Goal: Task Accomplishment & Management: Complete application form

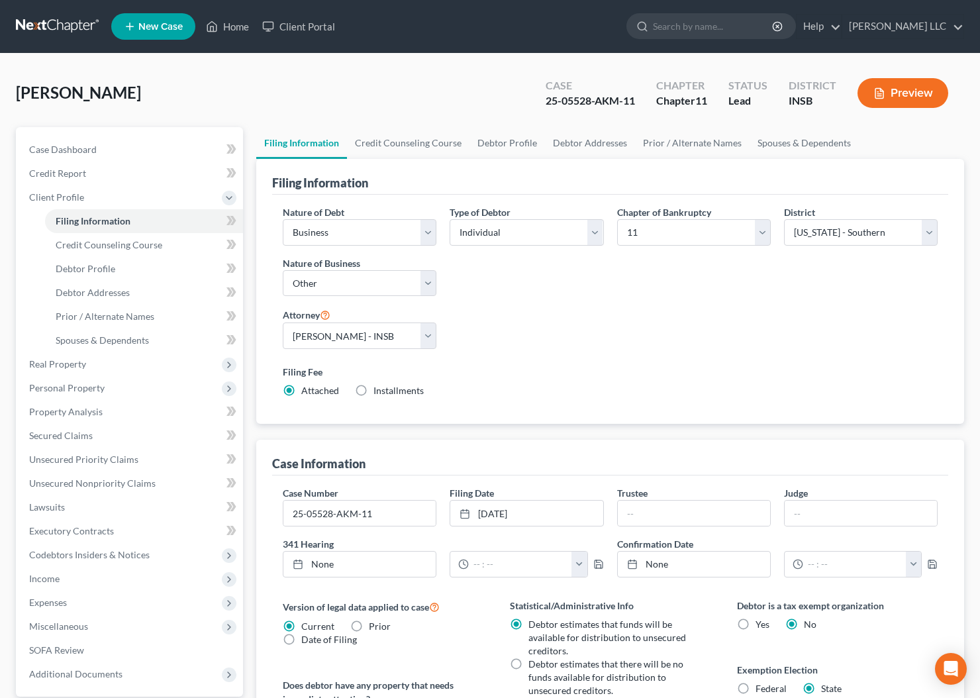
select select "0"
select select "3"
select select "0"
select select "1"
select select "28"
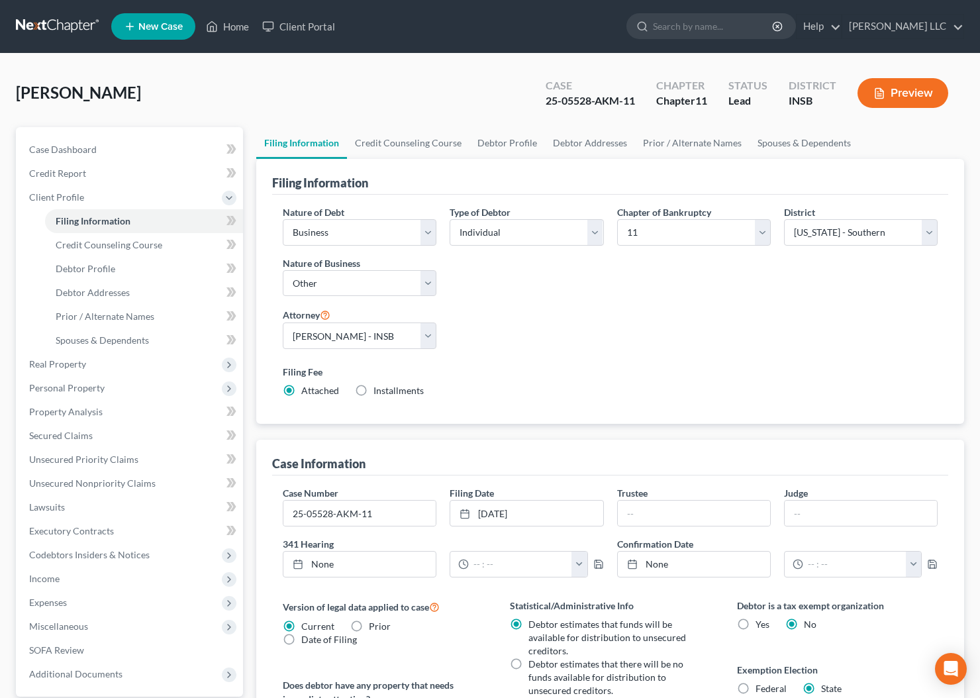
select select "0"
select select "15"
click at [244, 30] on link "Home" at bounding box center [227, 27] width 56 height 24
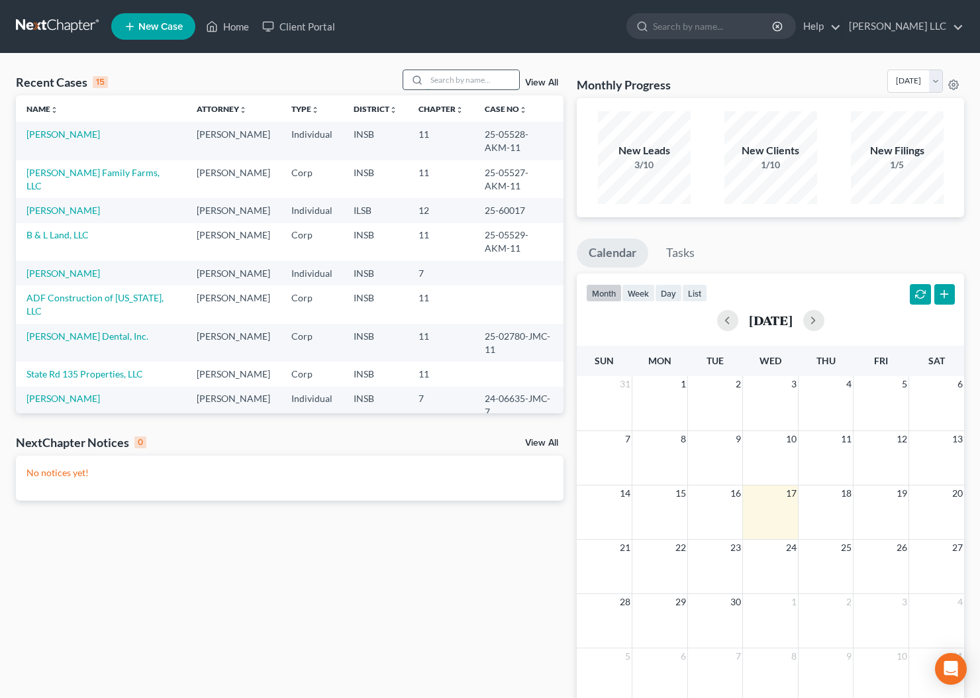
click at [448, 81] on input "search" at bounding box center [472, 79] width 93 height 19
type input "[PERSON_NAME]"
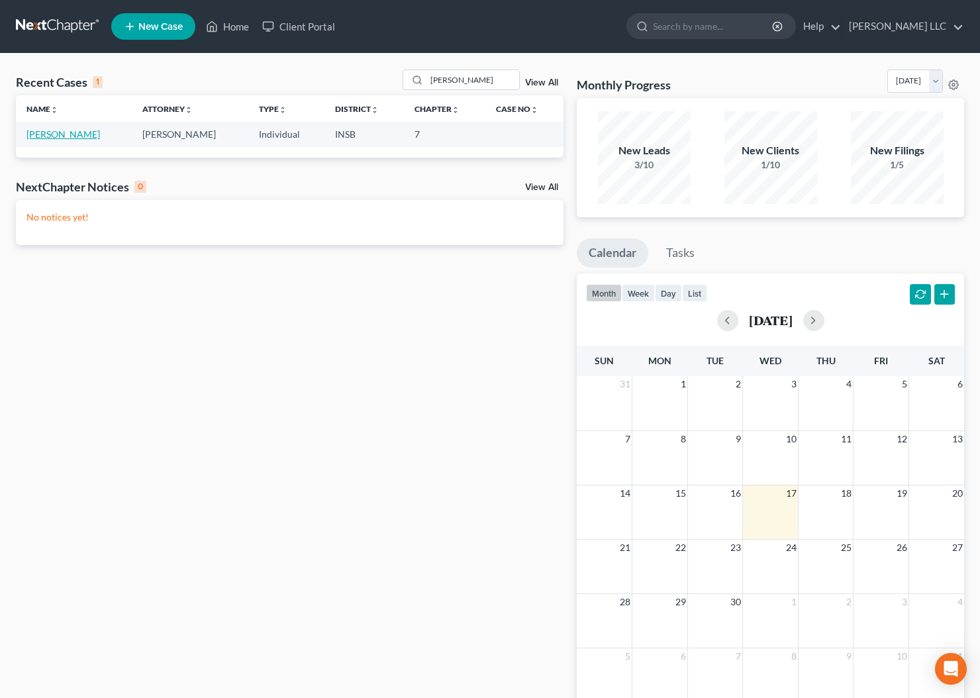
click at [75, 136] on link "[PERSON_NAME]" at bounding box center [62, 133] width 73 height 11
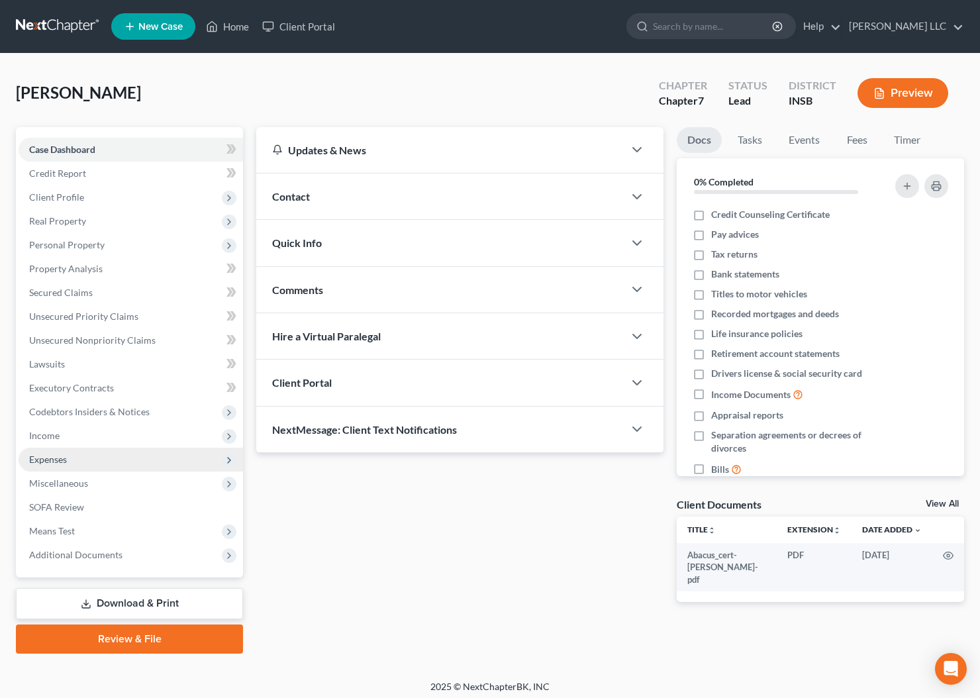
click at [48, 457] on span "Expenses" at bounding box center [48, 459] width 38 height 11
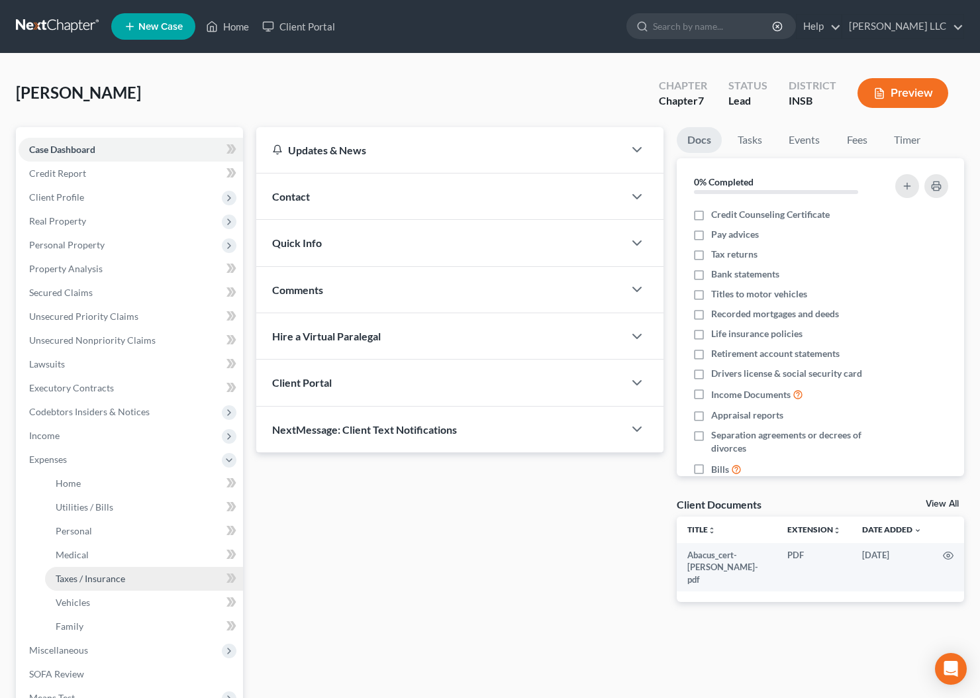
click at [109, 572] on link "Taxes / Insurance" at bounding box center [144, 579] width 198 height 24
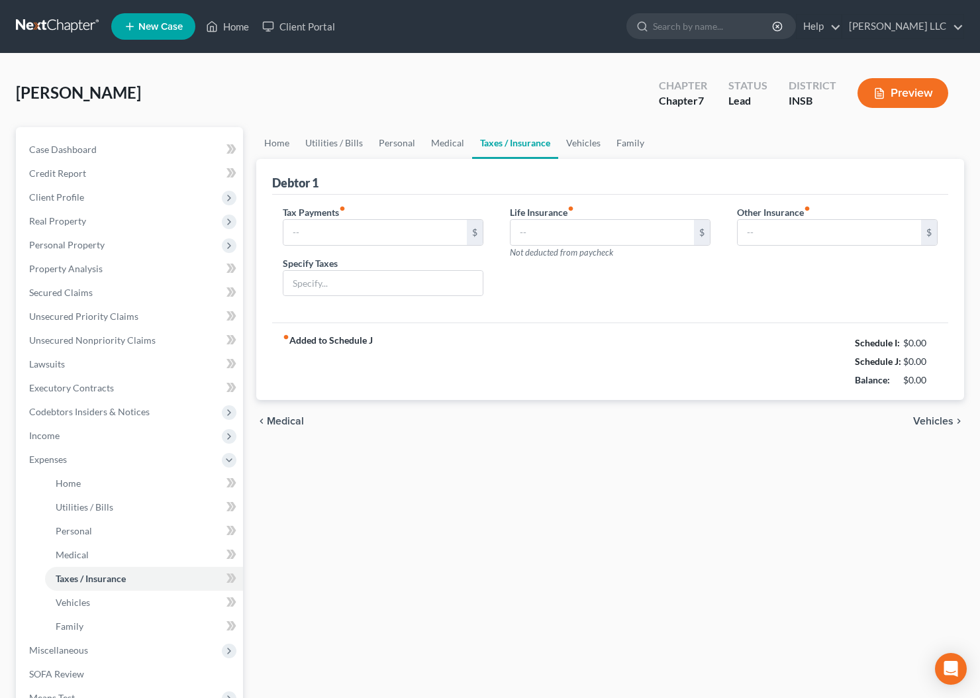
type input "0.00"
click at [385, 236] on input "0.00" at bounding box center [374, 232] width 183 height 25
type input "1,000.00"
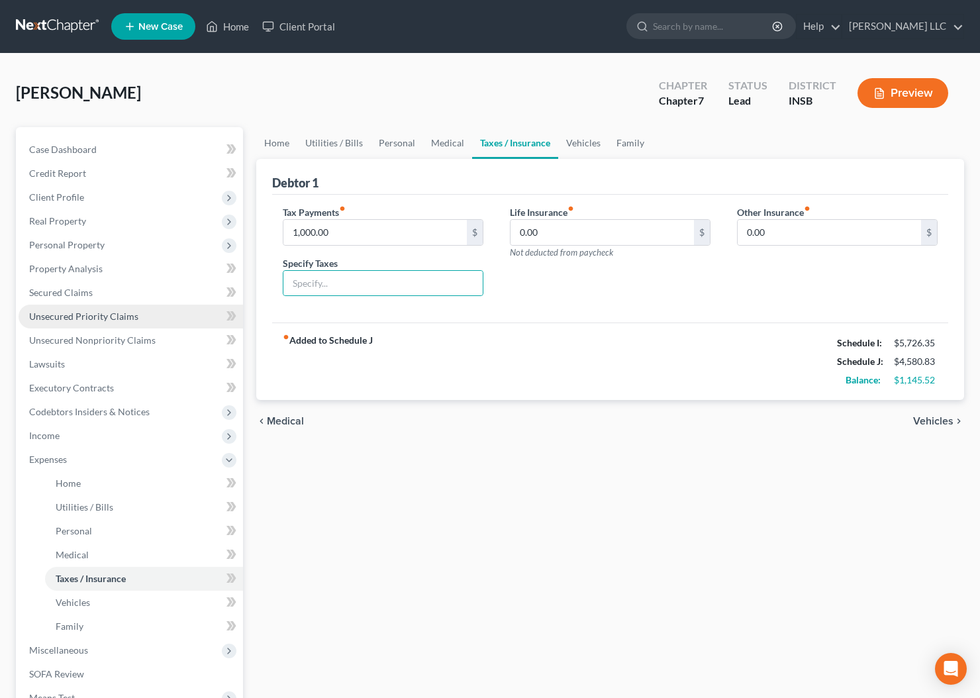
click at [93, 310] on span "Unsecured Priority Claims" at bounding box center [83, 315] width 109 height 11
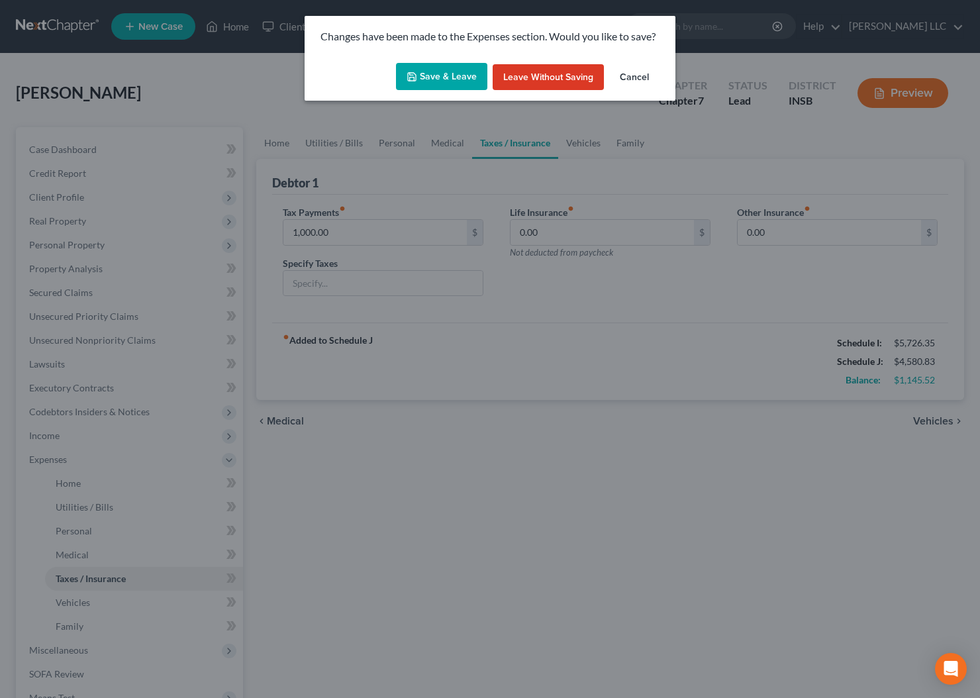
click at [436, 75] on button "Save & Leave" at bounding box center [441, 77] width 91 height 28
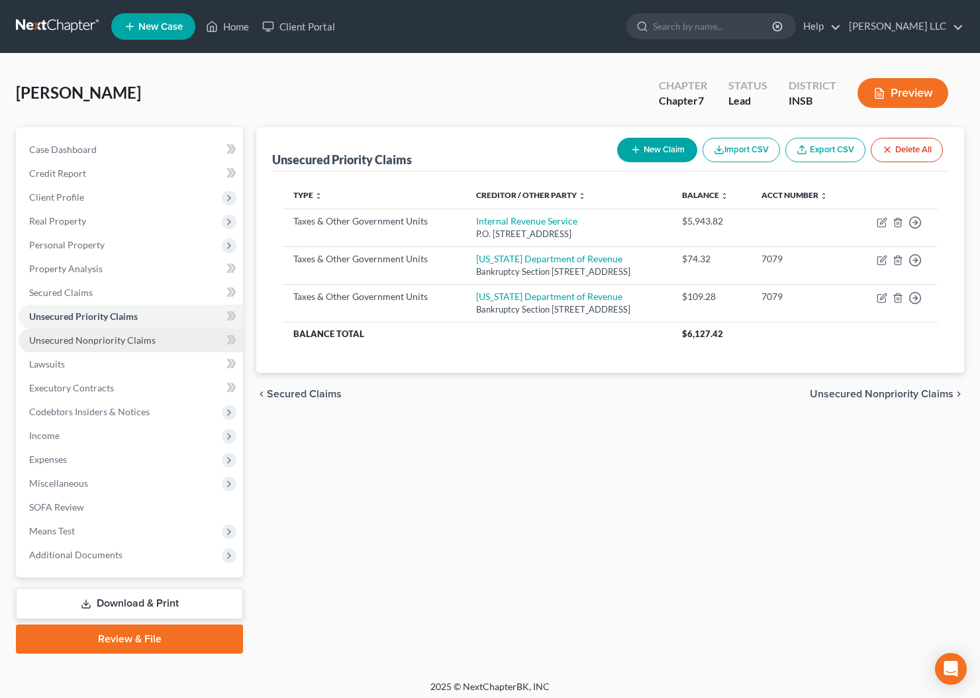
click at [143, 335] on span "Unsecured Nonpriority Claims" at bounding box center [92, 339] width 126 height 11
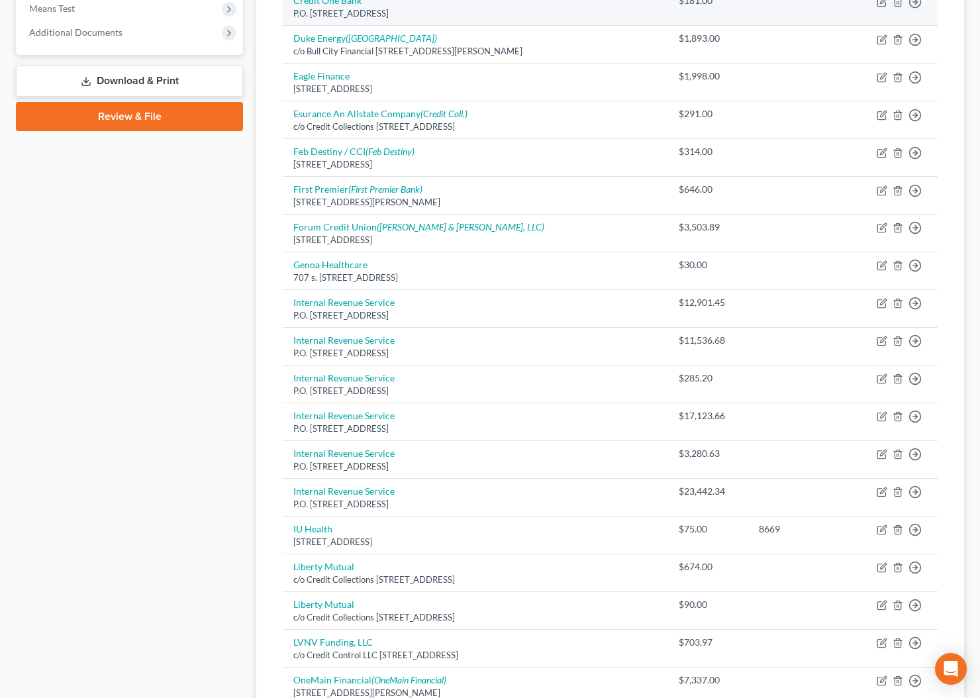
scroll to position [524, 0]
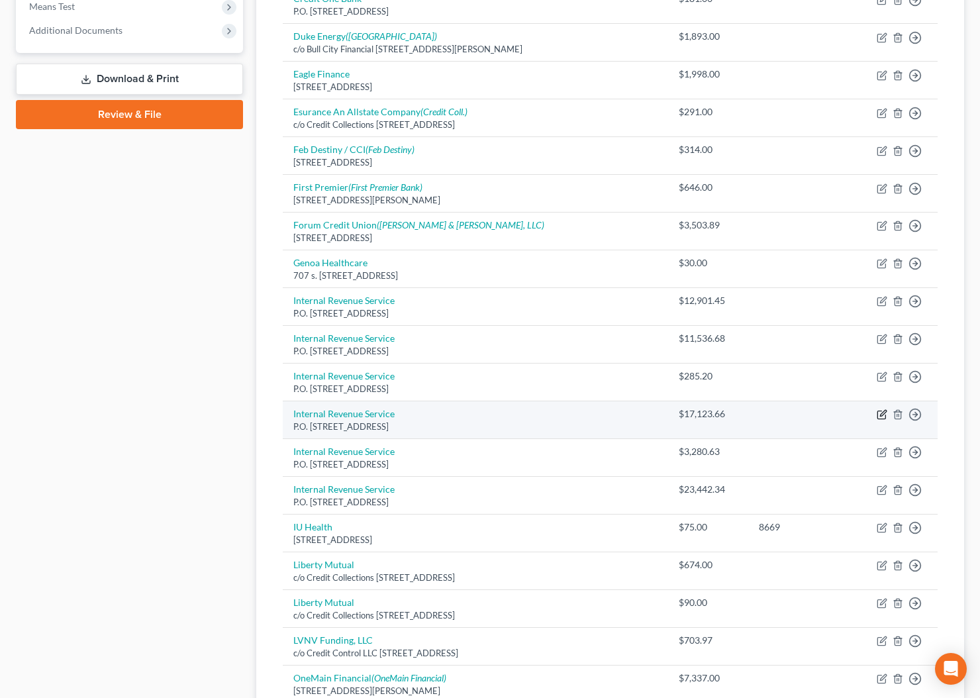
click at [884, 419] on icon "button" at bounding box center [881, 415] width 8 height 8
select select "39"
select select "0"
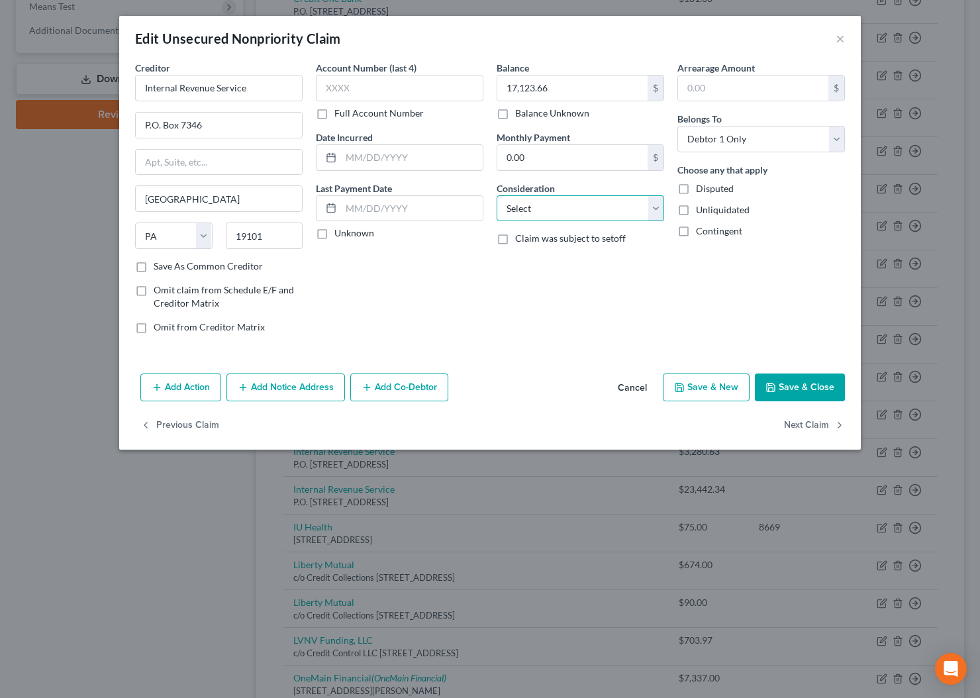
select select "14"
click option "Other" at bounding box center [0, 0] width 0 height 0
click at [554, 271] on input "text" at bounding box center [580, 258] width 166 height 25
click at [585, 266] on input "text" at bounding box center [580, 258] width 166 height 25
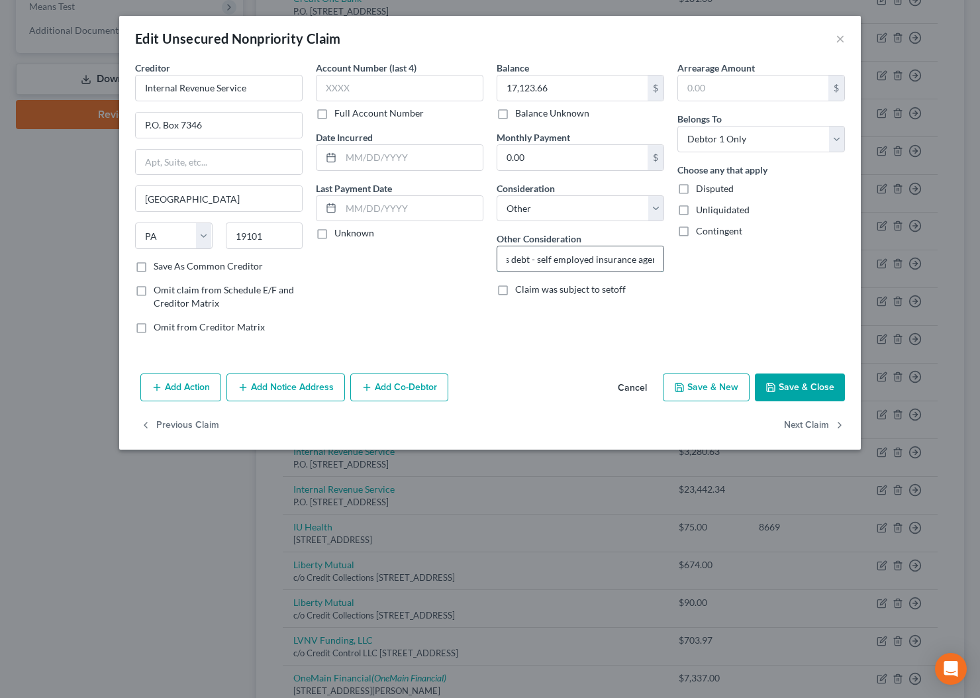
scroll to position [0, 36]
type input "Business debt - self employed insurance agent"
click at [806, 393] on button "Save & Close" at bounding box center [800, 387] width 90 height 28
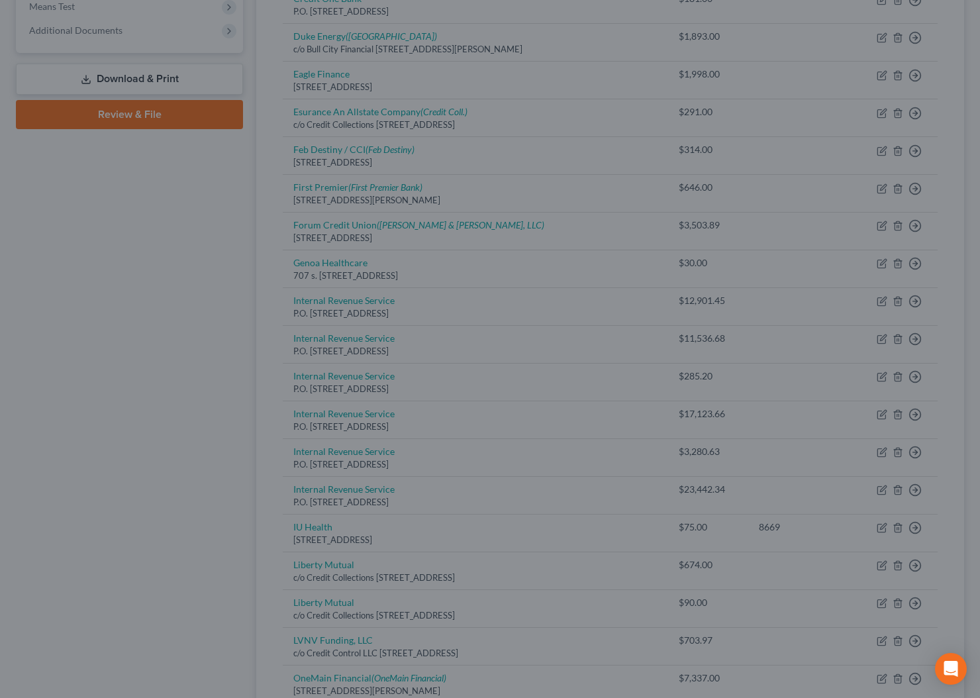
type input "0"
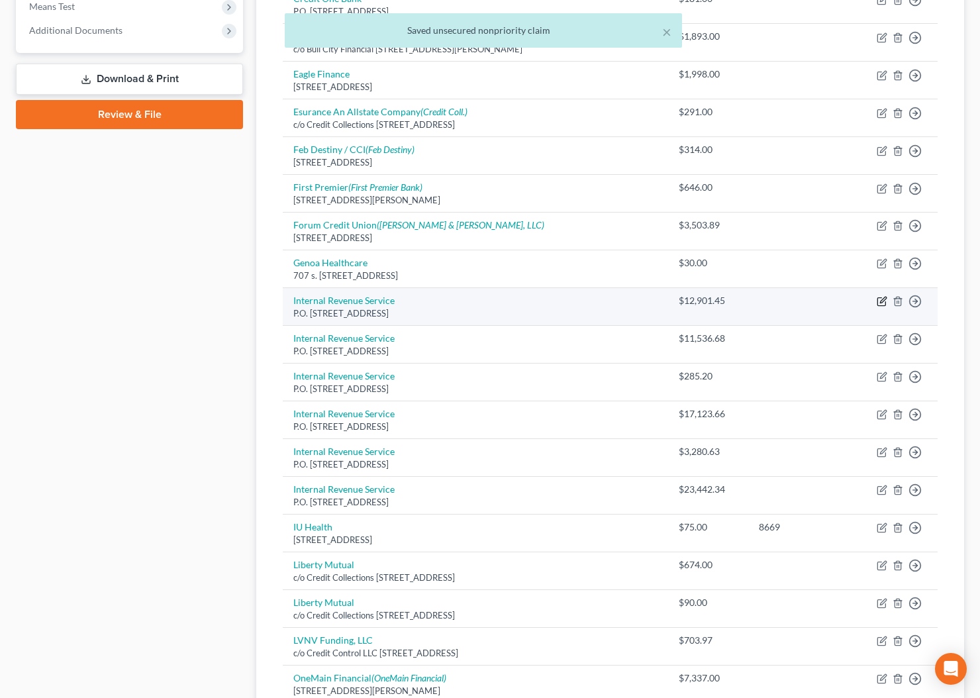
click at [883, 302] on icon "button" at bounding box center [882, 301] width 11 height 11
select select "39"
select select "0"
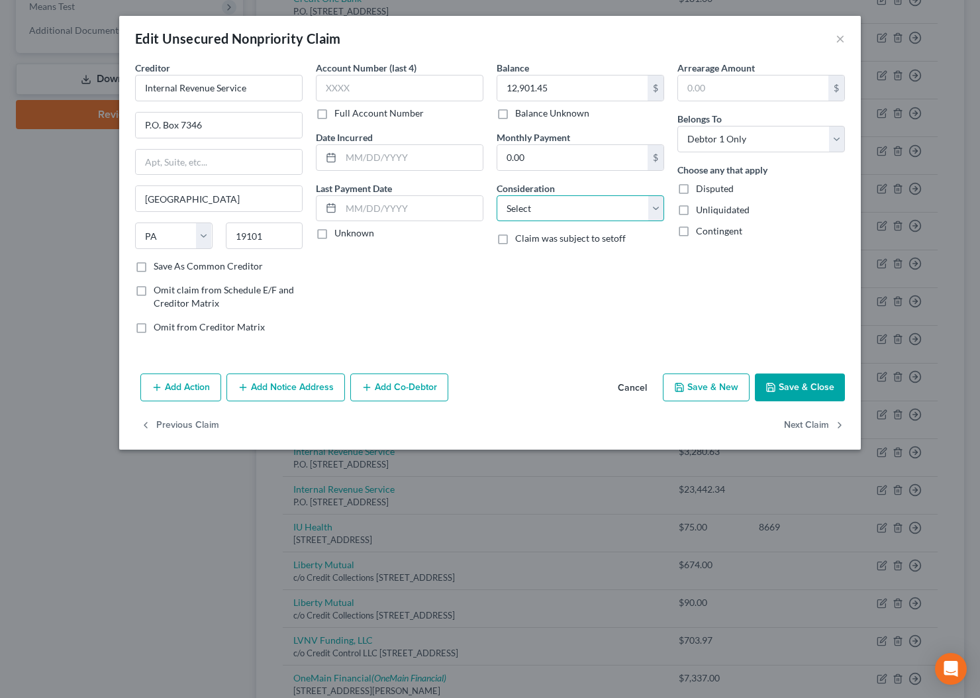
select select "14"
click option "Other" at bounding box center [0, 0] width 0 height 0
click at [549, 265] on input "text" at bounding box center [580, 258] width 166 height 25
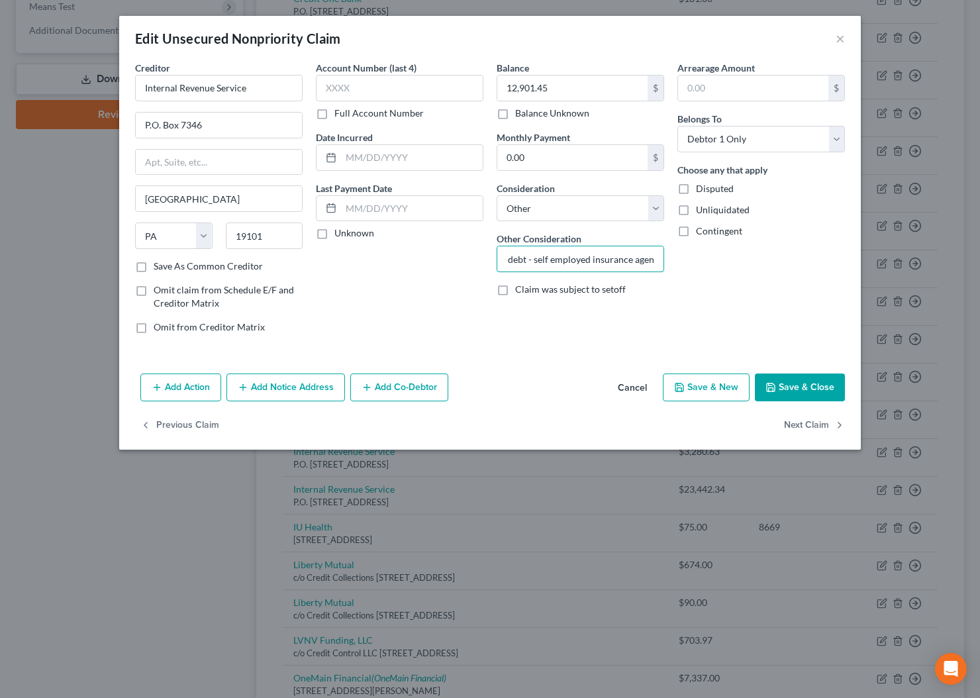
type input "Business debt - self employed insurance agent"
click at [804, 388] on button "Save & Close" at bounding box center [800, 387] width 90 height 28
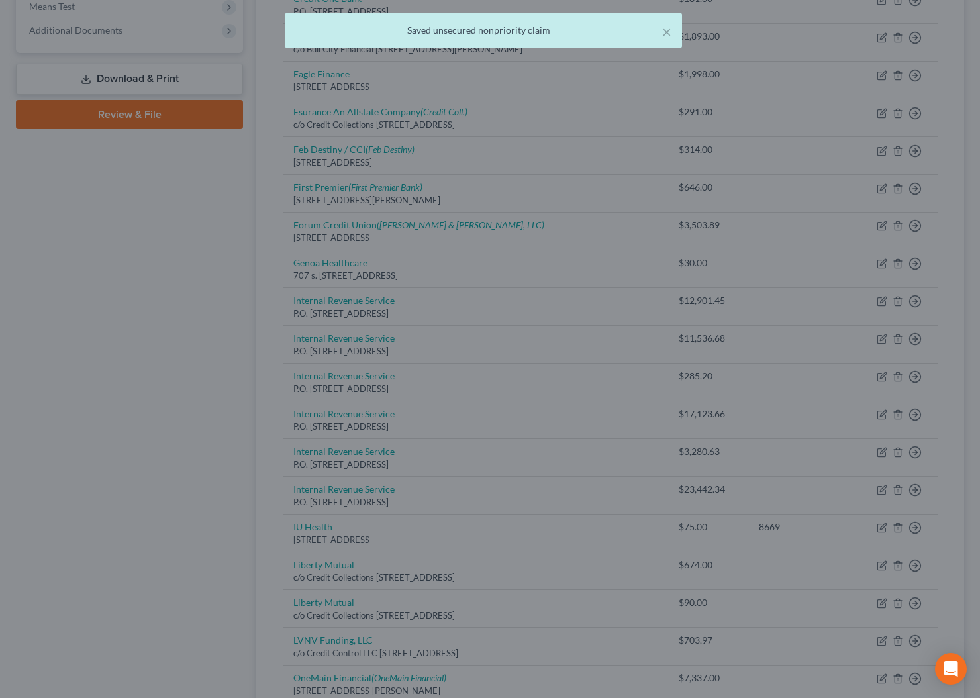
type input "0"
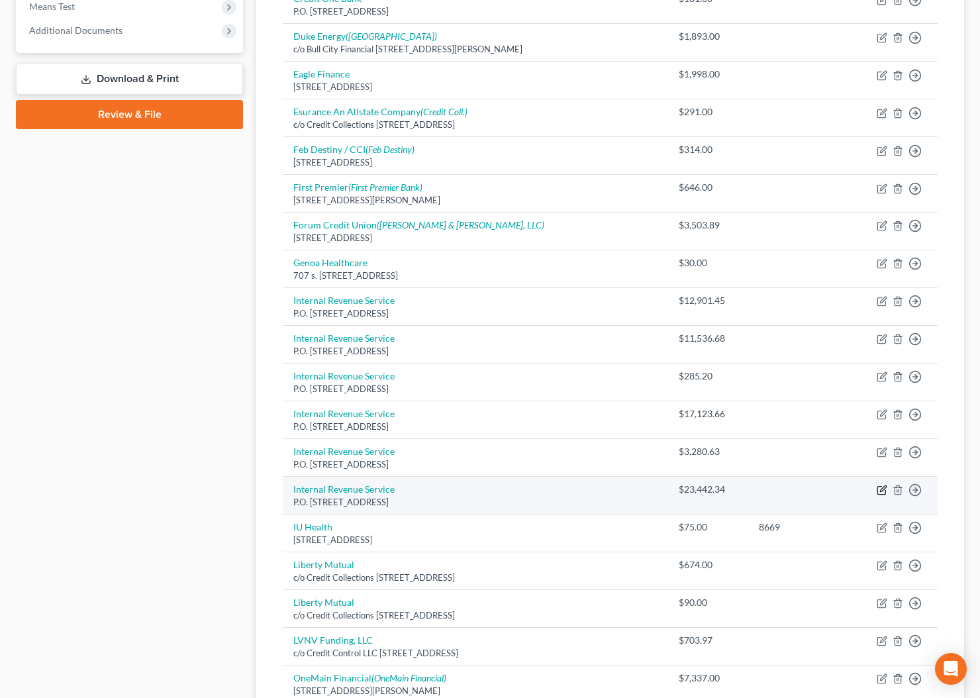
click at [884, 494] on icon "button" at bounding box center [882, 490] width 11 height 11
select select "39"
select select "0"
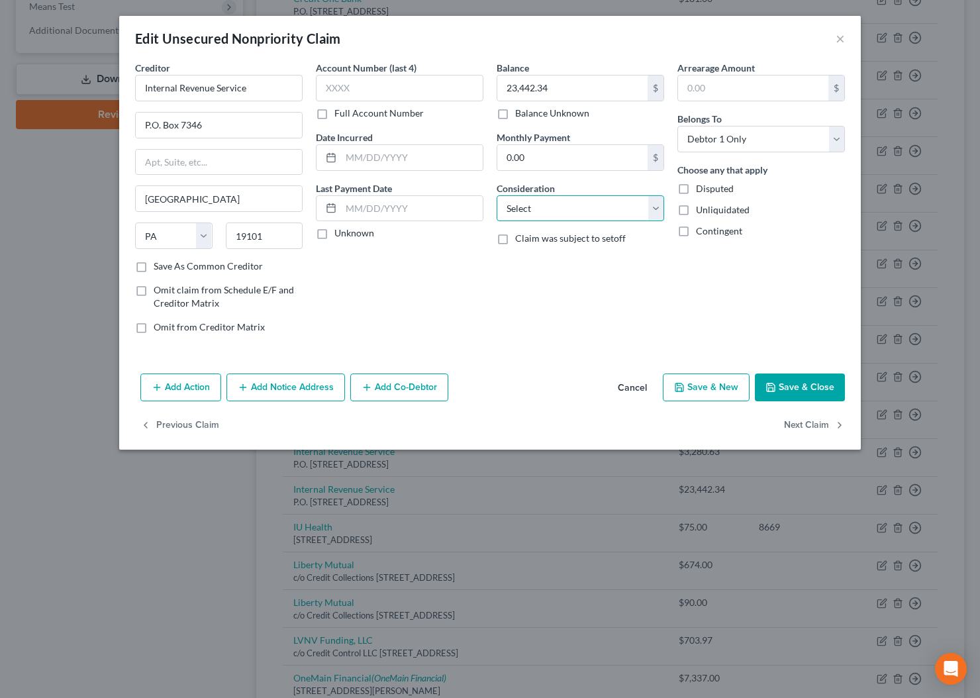
select select "14"
click option "Other" at bounding box center [0, 0] width 0 height 0
click at [520, 259] on input "text" at bounding box center [580, 258] width 166 height 25
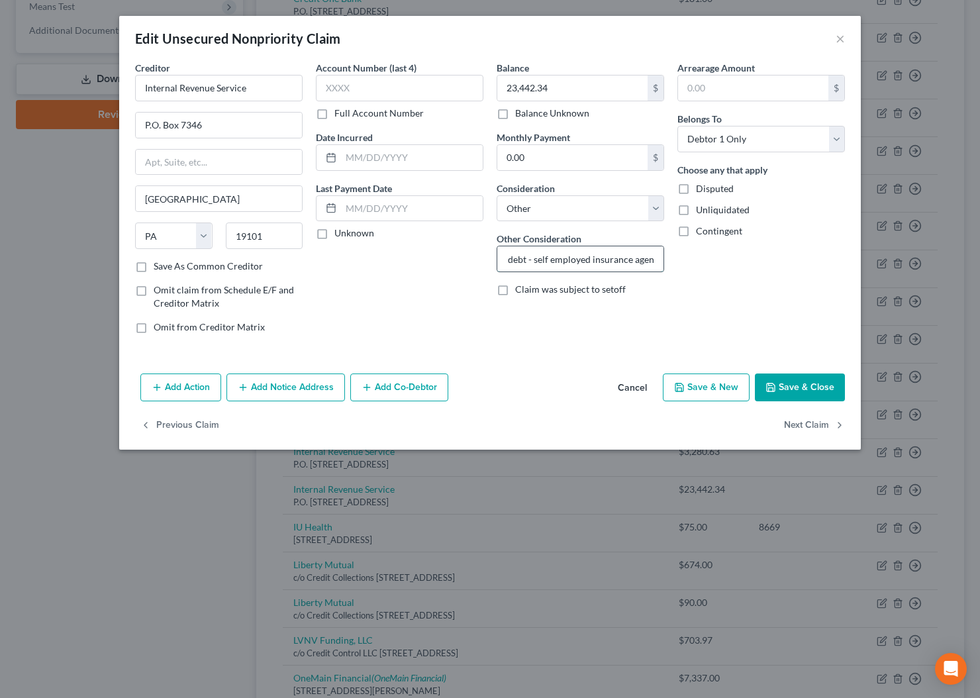
scroll to position [0, 0]
type input "Taxes for busines debt 2017 - self employed insurance agent"
click at [816, 394] on button "Save & Close" at bounding box center [800, 387] width 90 height 28
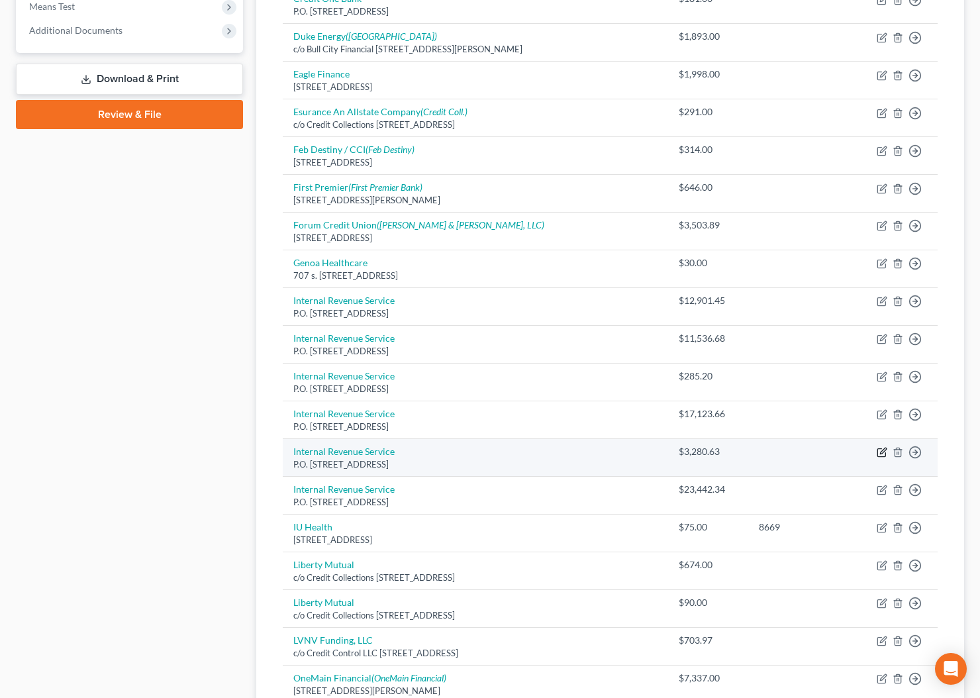
click at [883, 454] on icon "button" at bounding box center [882, 452] width 11 height 11
select select "39"
select select "0"
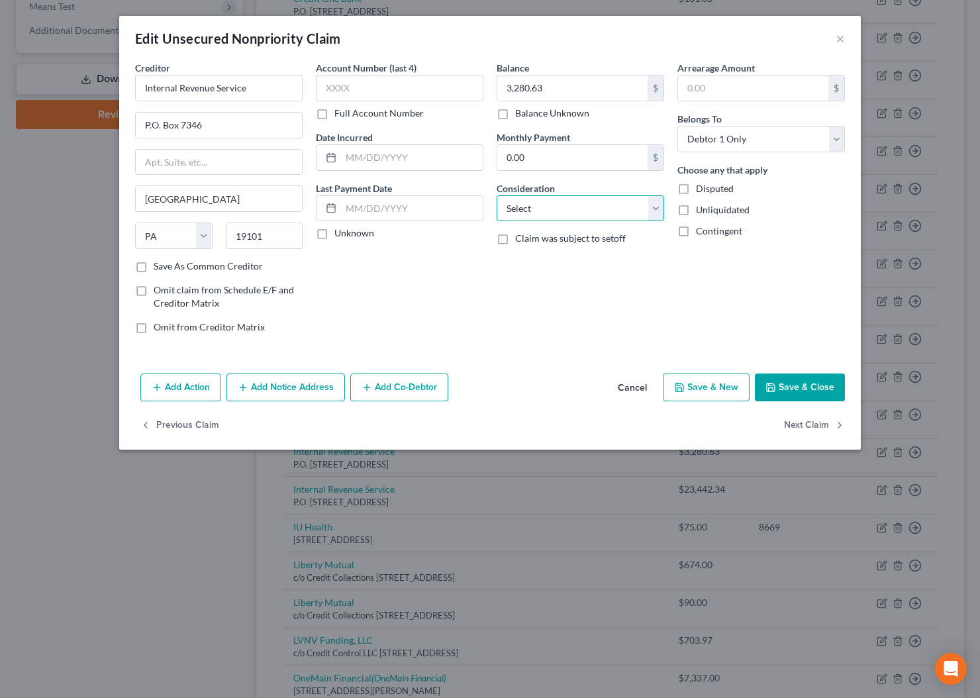
select select "14"
click option "Other" at bounding box center [0, 0] width 0 height 0
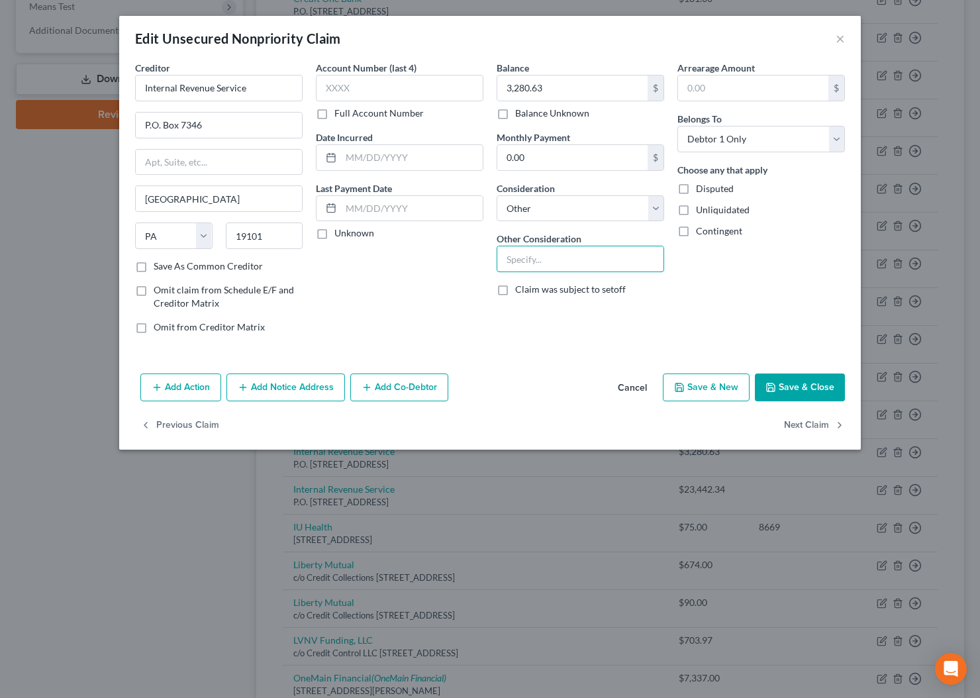
drag, startPoint x: 513, startPoint y: 260, endPoint x: 640, endPoint y: 315, distance: 138.1
click at [514, 260] on input "text" at bounding box center [580, 258] width 166 height 25
type input "Taxes for business debt - 2013 - self employed insurance agent"
click at [797, 390] on button "Save & Close" at bounding box center [800, 387] width 90 height 28
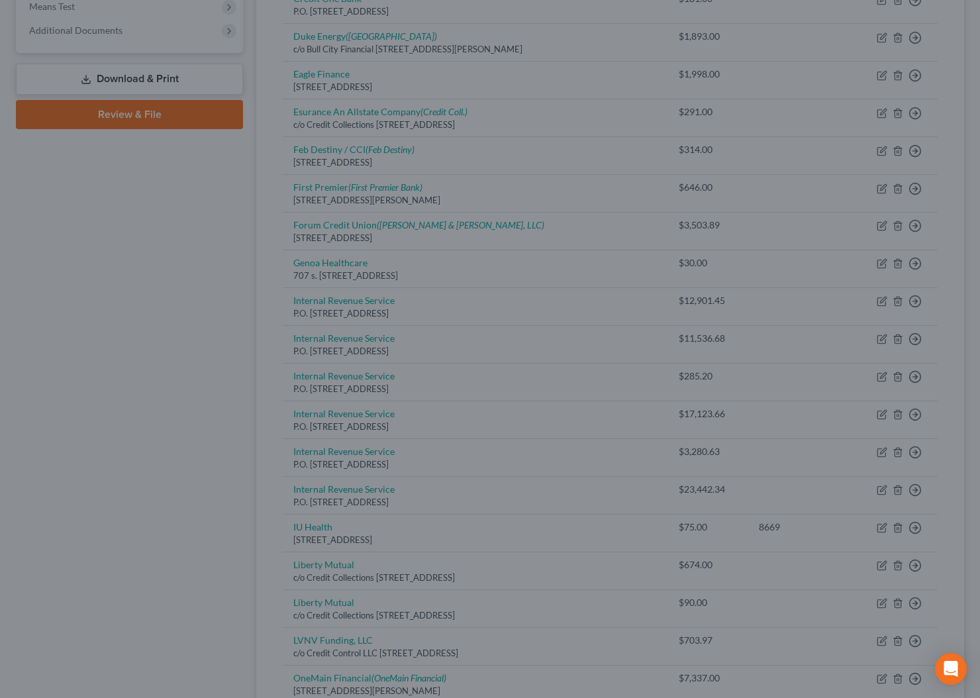
type input "0"
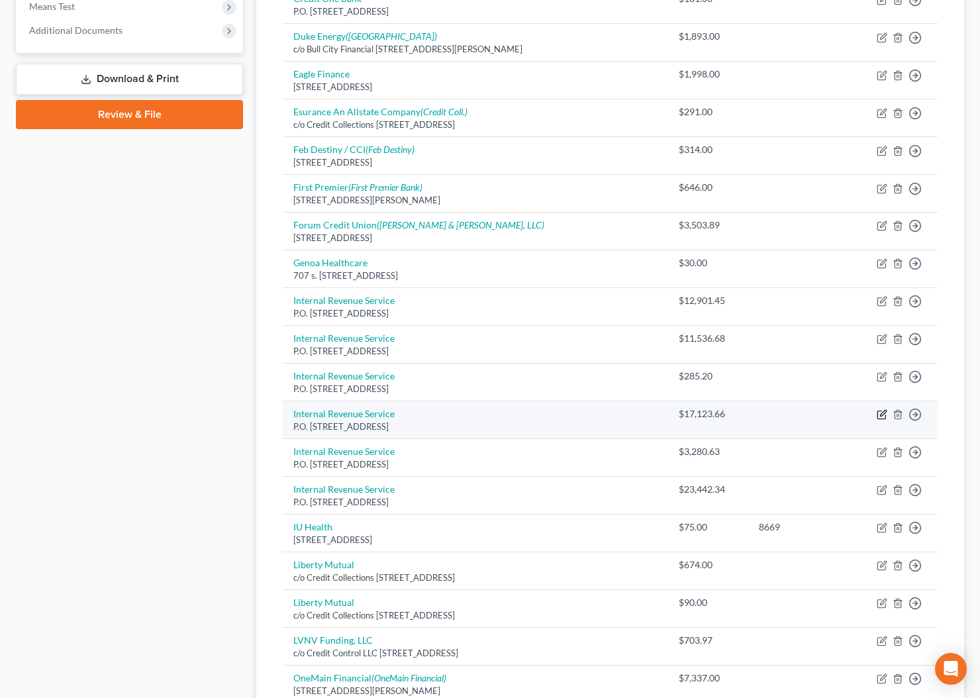
click at [881, 414] on icon "button" at bounding box center [883, 413] width 6 height 6
select select "39"
select select "14"
select select "0"
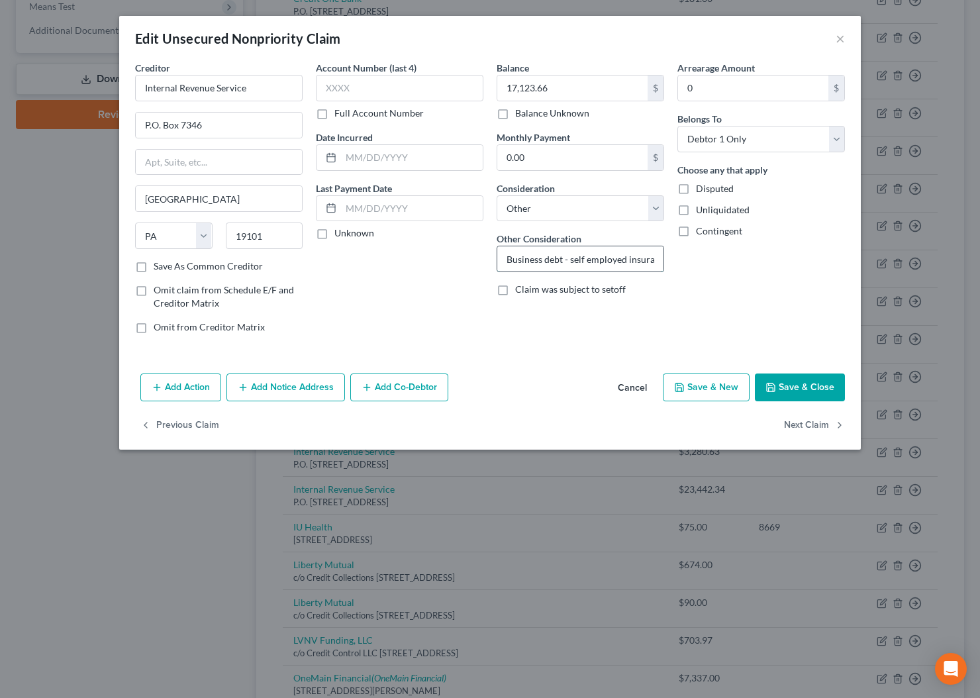
drag, startPoint x: 508, startPoint y: 260, endPoint x: 595, endPoint y: 269, distance: 86.6
click at [511, 260] on input "Business debt - self employed insurance agent" at bounding box center [580, 258] width 166 height 25
type input "Taxes - Business debt- 2014 - self employed insurance agent"
click at [818, 384] on button "Save & Close" at bounding box center [800, 387] width 90 height 28
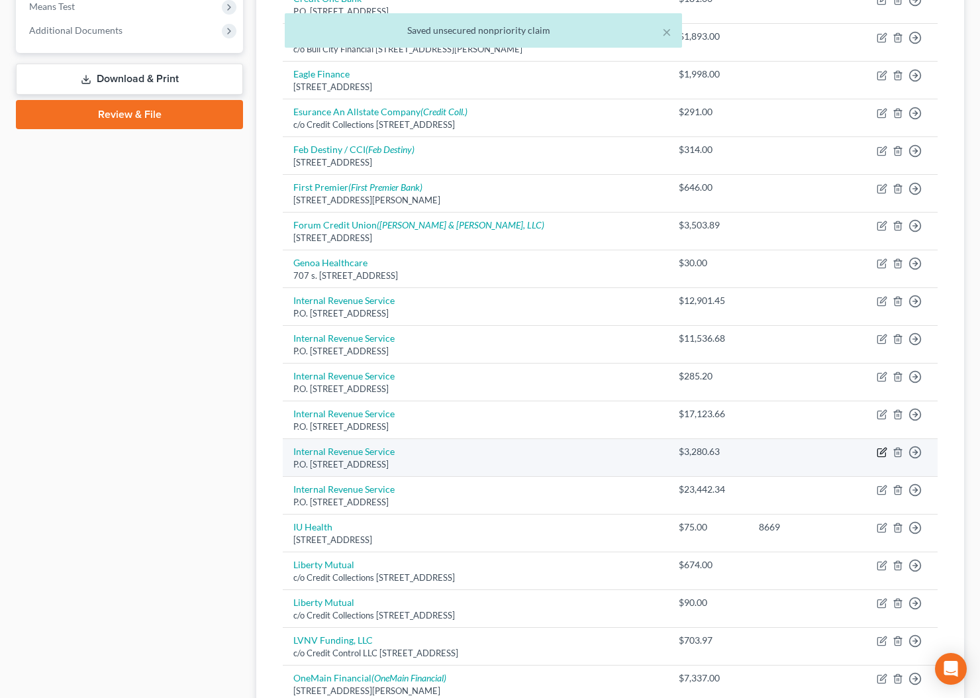
click at [881, 455] on icon "button" at bounding box center [882, 452] width 11 height 11
select select "39"
select select "14"
select select "0"
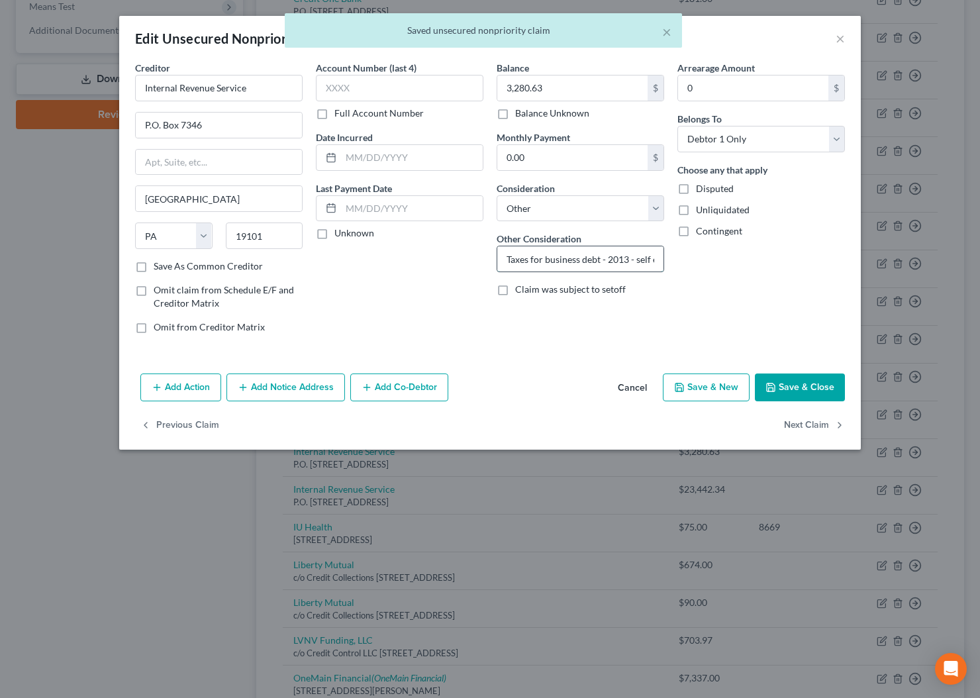
drag, startPoint x: 542, startPoint y: 260, endPoint x: 530, endPoint y: 260, distance: 11.3
click at [530, 260] on input "Taxes for business debt - 2013 - self employed insurance agent" at bounding box center [580, 258] width 166 height 25
click at [536, 259] on input "Taxes for business debt - 2013 - self employed insurance agent" at bounding box center [580, 258] width 166 height 25
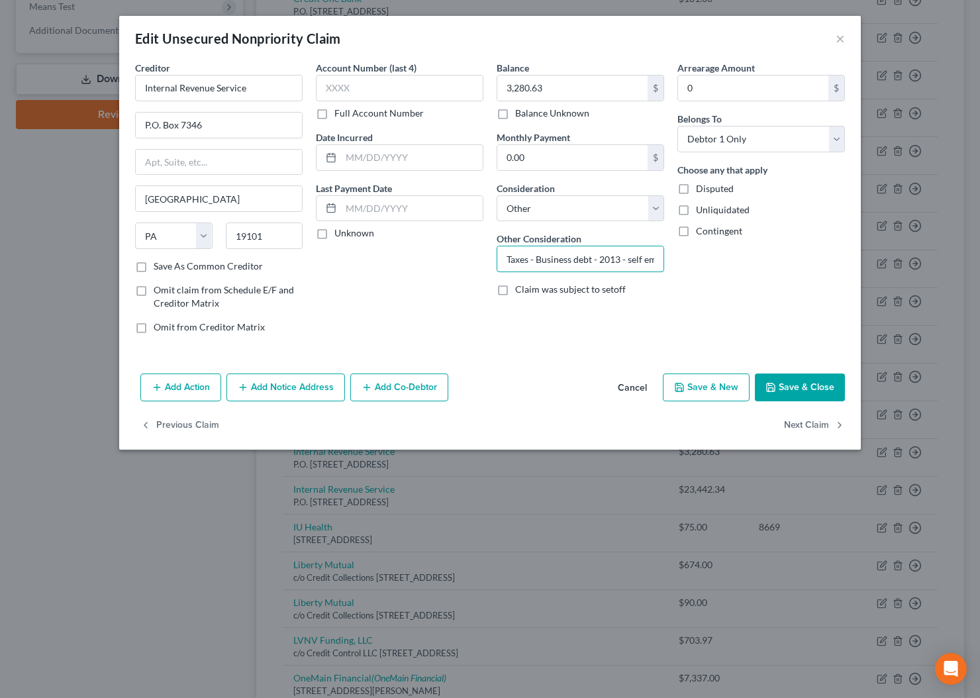
type input "Taxes - Business debt - 2013 - self employed insurance agent"
click at [796, 390] on button "Save & Close" at bounding box center [800, 387] width 90 height 28
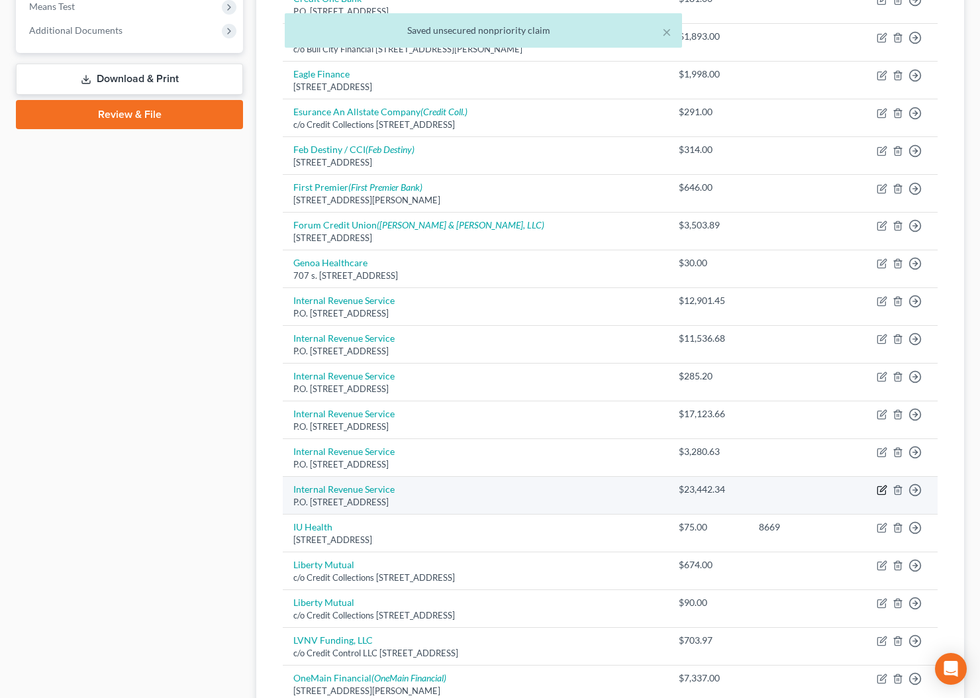
click at [883, 491] on icon "button" at bounding box center [882, 490] width 11 height 11
select select "39"
select select "14"
select select "0"
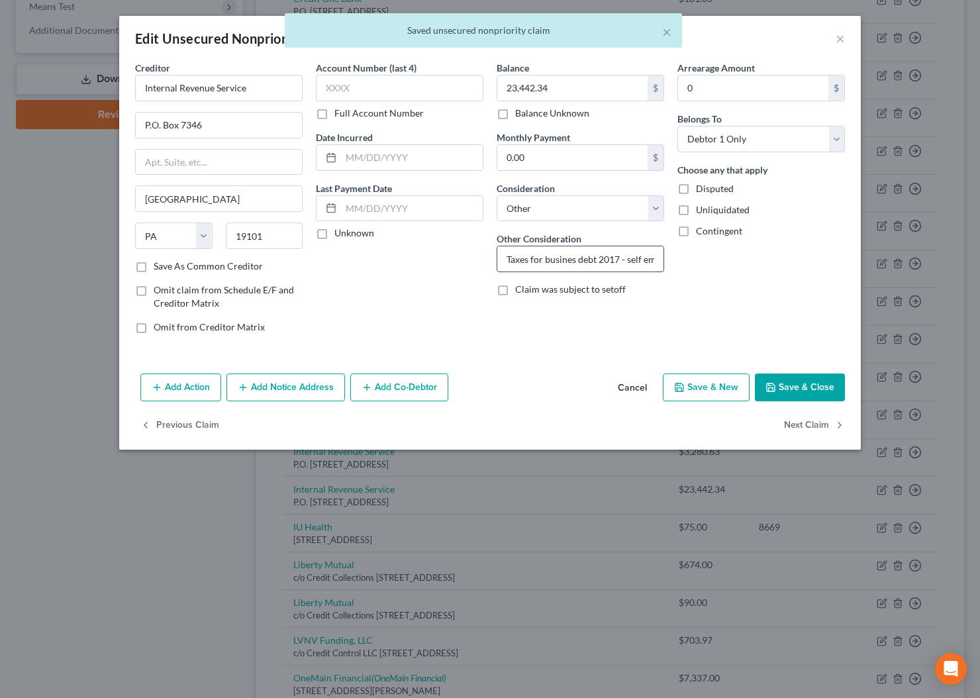
drag, startPoint x: 547, startPoint y: 263, endPoint x: 575, endPoint y: 272, distance: 29.9
click at [547, 263] on input "Taxes for busines debt 2017 - self employed insurance agent" at bounding box center [580, 258] width 166 height 25
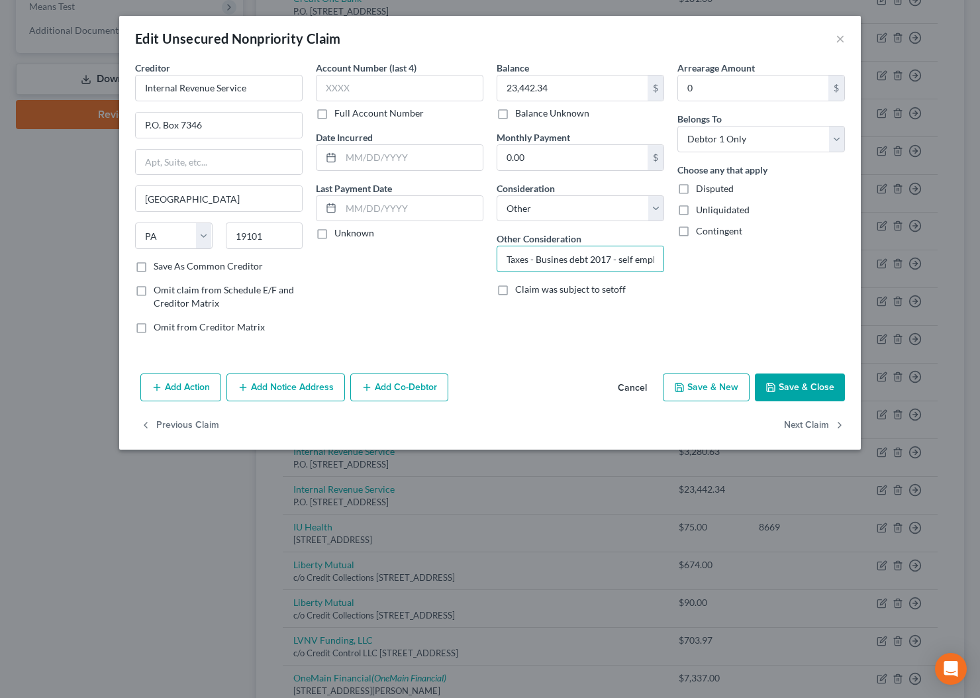
type input "Taxes - Busines debt 2017 - self employed insurance agent"
click at [805, 385] on button "Save & Close" at bounding box center [800, 387] width 90 height 28
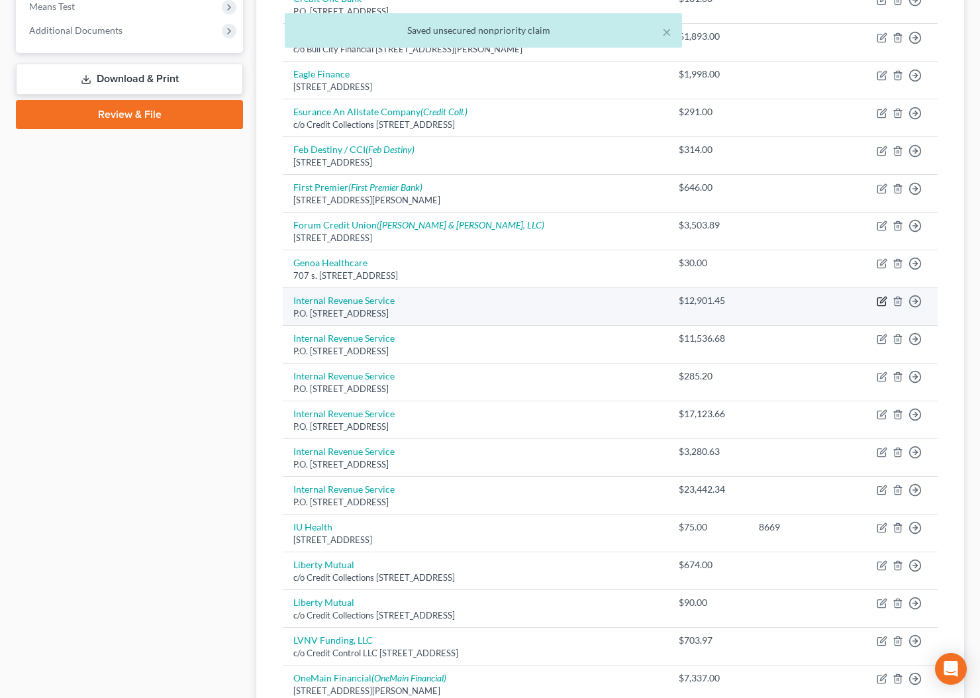
click at [882, 306] on icon "button" at bounding box center [881, 302] width 8 height 8
select select "39"
select select "14"
select select "0"
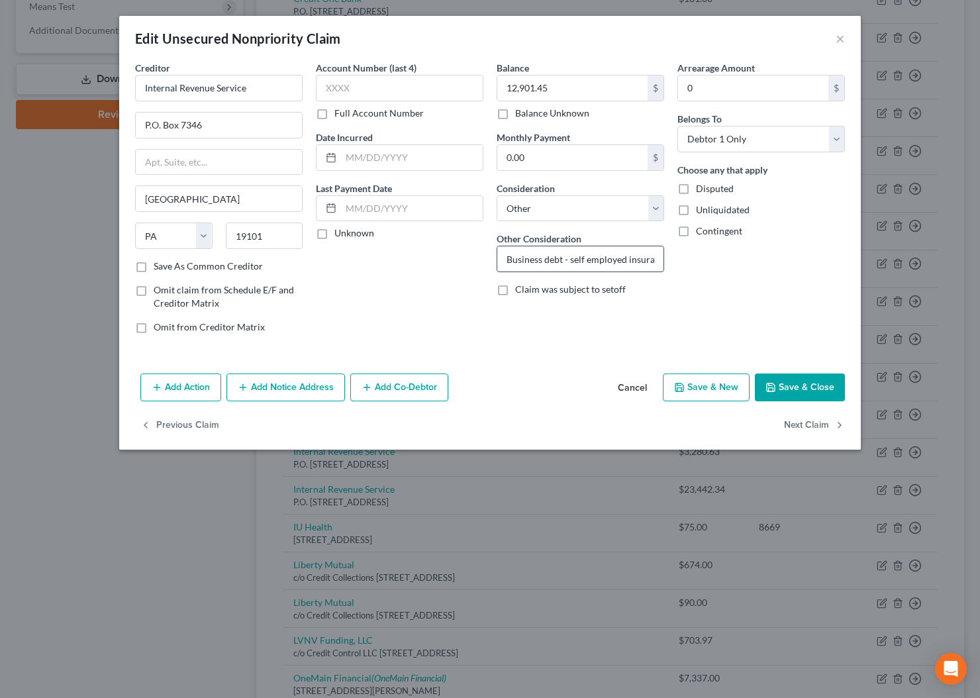
drag, startPoint x: 507, startPoint y: 260, endPoint x: 546, endPoint y: 267, distance: 39.1
click at [508, 260] on input "Business debt - self employed insurance agent" at bounding box center [580, 258] width 166 height 25
type input "Taxes - Business debt -2015 - self employed insurance agent"
click at [798, 385] on button "Save & Close" at bounding box center [800, 387] width 90 height 28
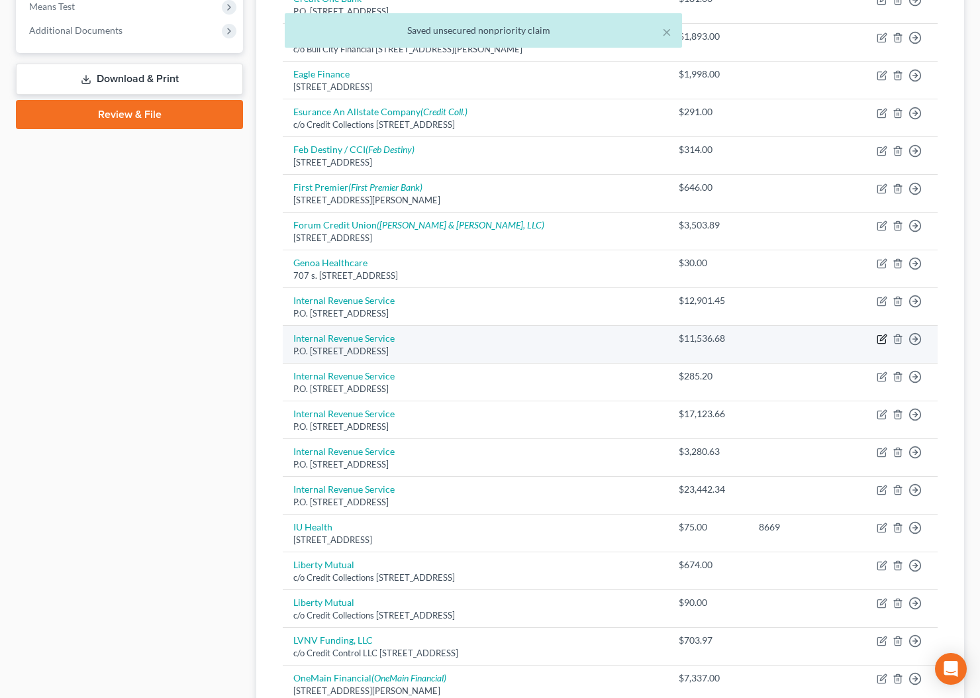
click at [884, 336] on icon "button" at bounding box center [882, 339] width 11 height 11
select select "39"
select select "0"
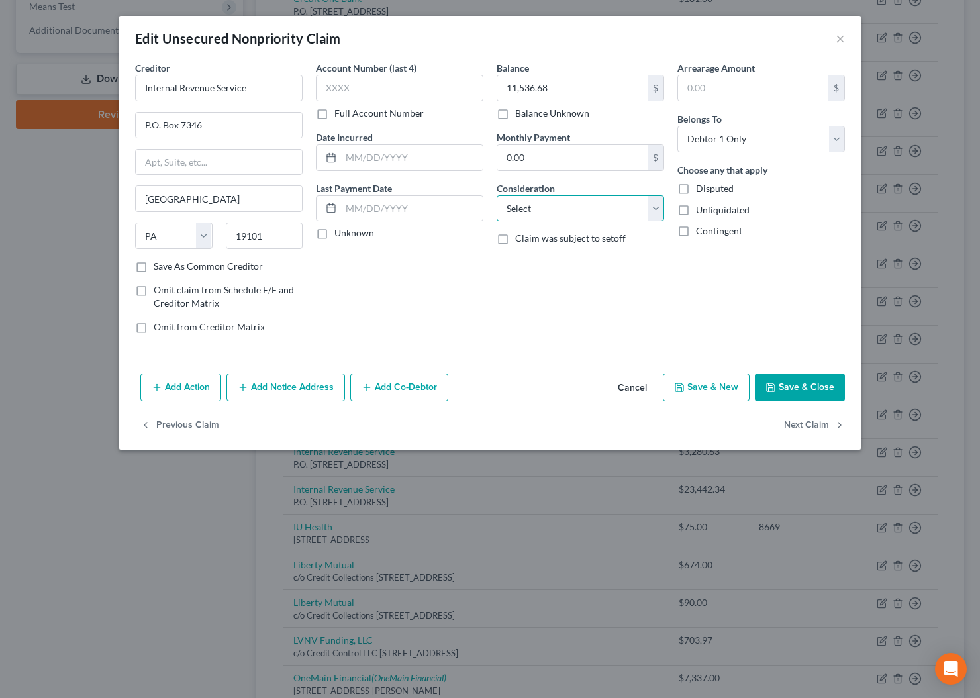
select select "14"
click option "Other" at bounding box center [0, 0] width 0 height 0
click at [515, 265] on input "text" at bounding box center [580, 258] width 166 height 25
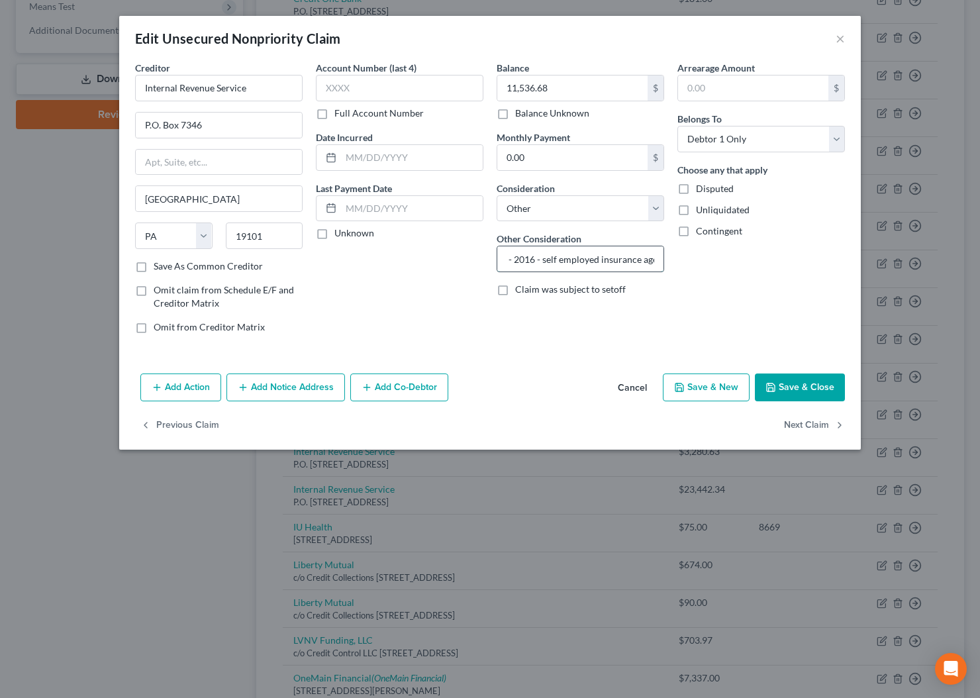
scroll to position [0, 94]
type input "Taxes - Business debt - 2016 - self employed insurance agent"
click at [782, 384] on button "Save & Close" at bounding box center [800, 387] width 90 height 28
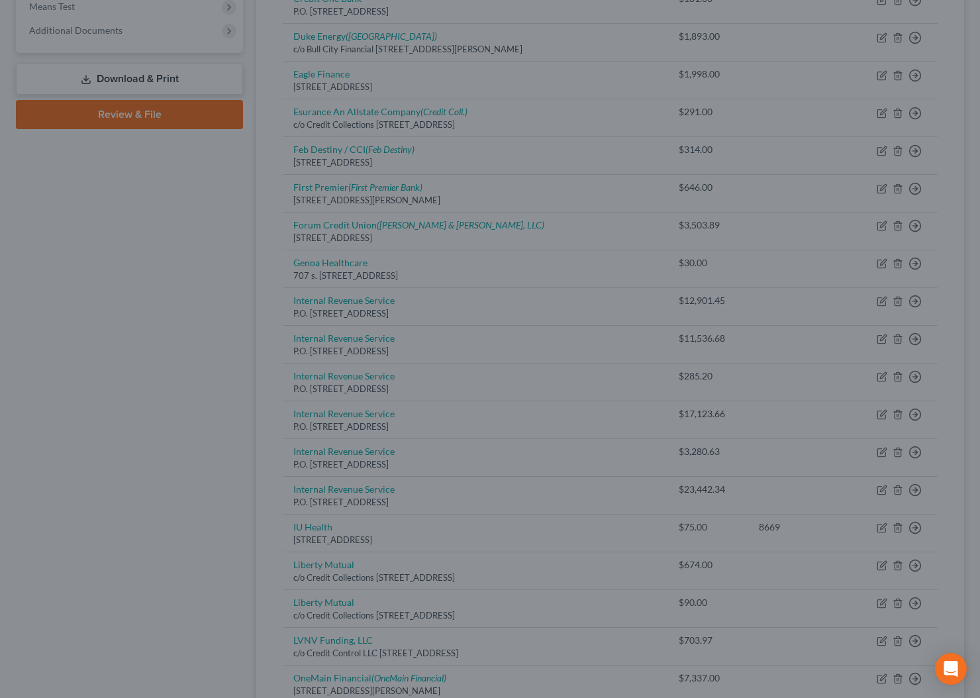
type input "0"
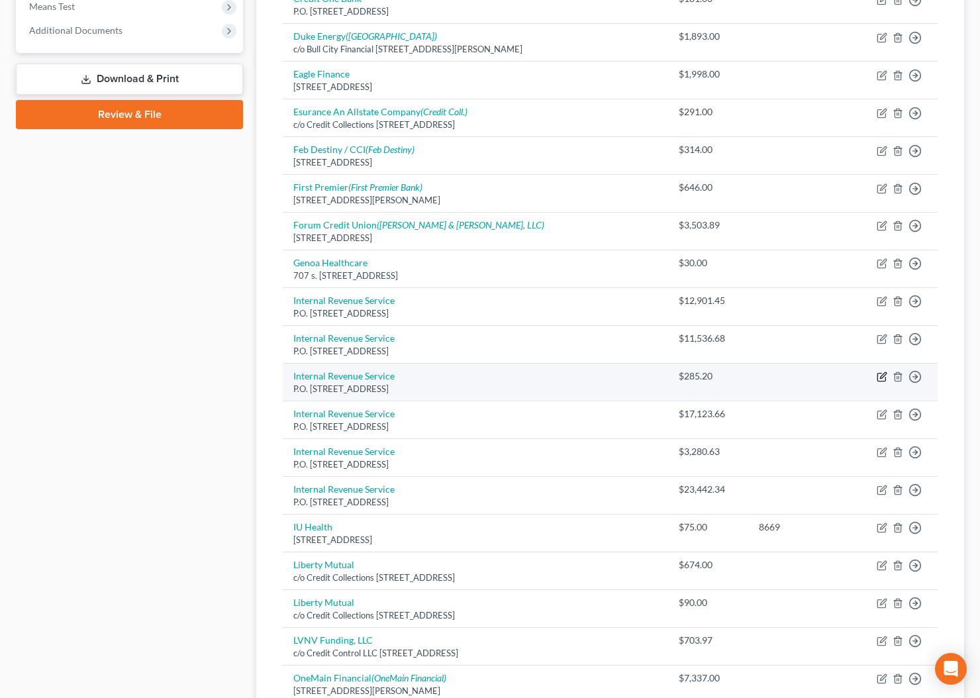
click at [885, 375] on icon "button" at bounding box center [883, 376] width 6 height 6
select select "39"
select select "0"
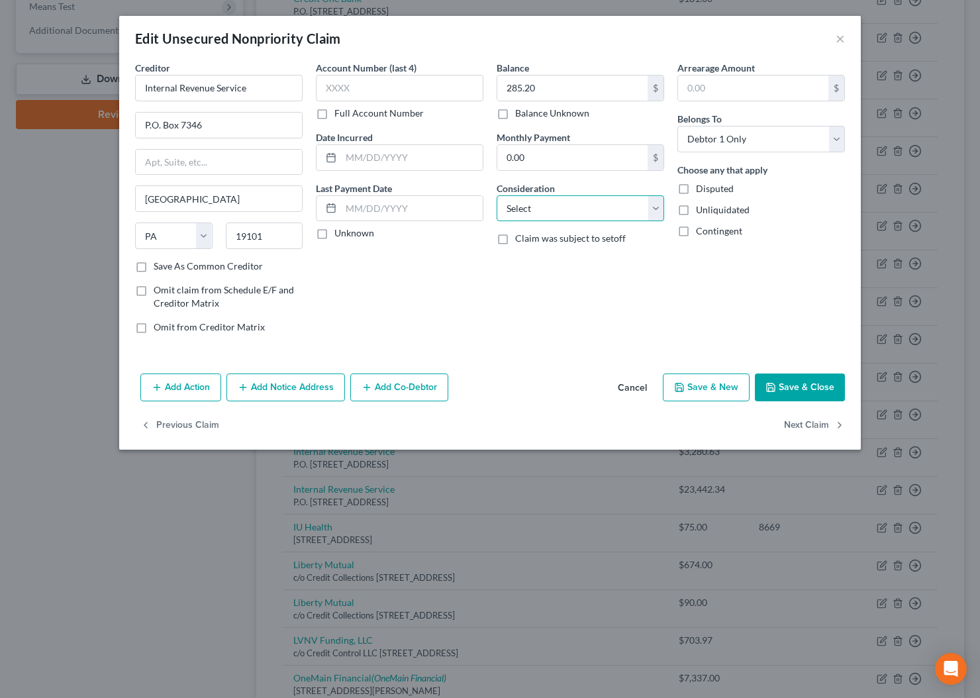
select select "14"
click option "Other" at bounding box center [0, 0] width 0 height 0
click at [520, 265] on input "text" at bounding box center [580, 258] width 166 height 25
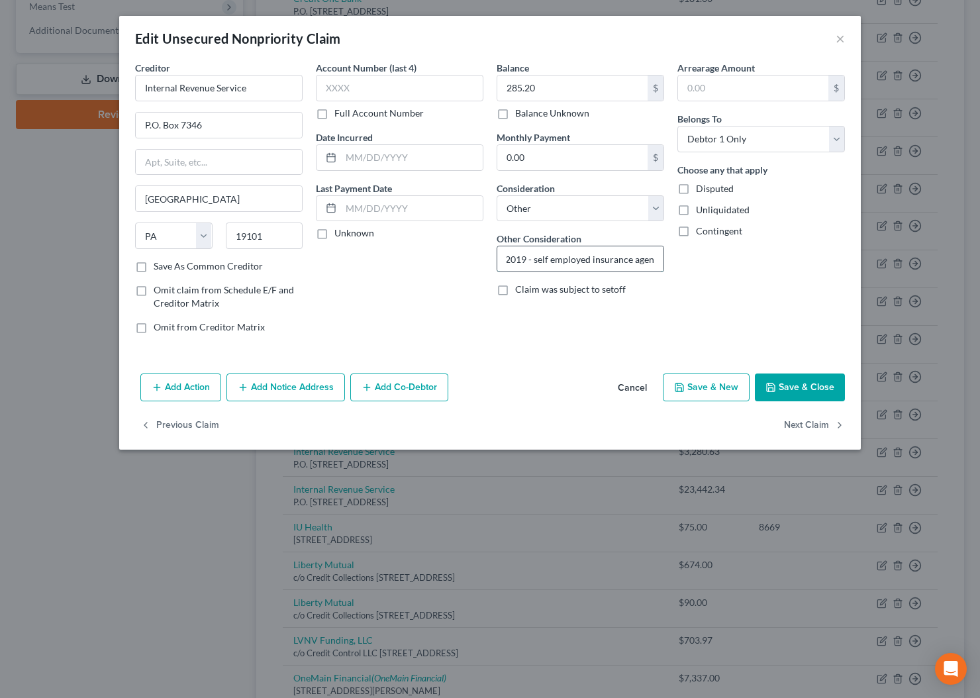
scroll to position [0, 0]
type input "Taxes - business debt - 2019 - self employed insurance agent"
click at [816, 393] on button "Save & Close" at bounding box center [800, 387] width 90 height 28
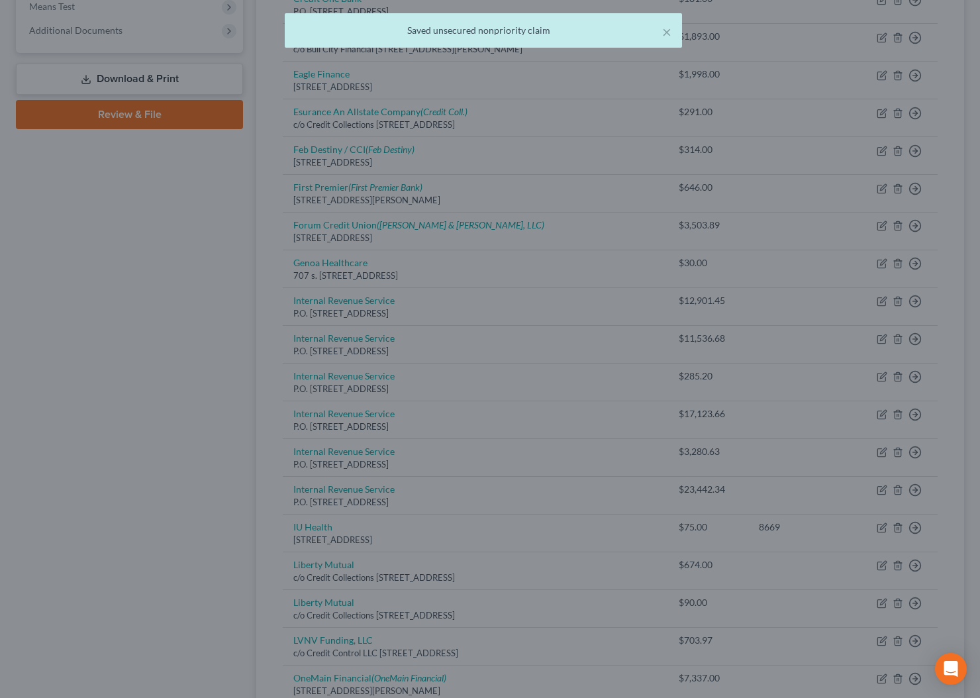
type input "0"
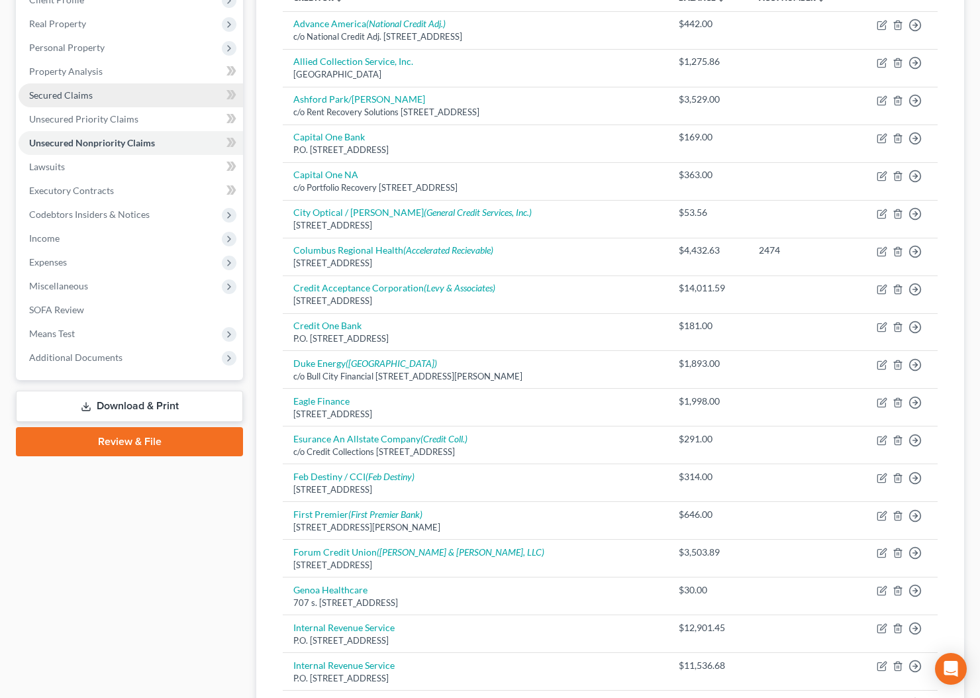
scroll to position [197, 0]
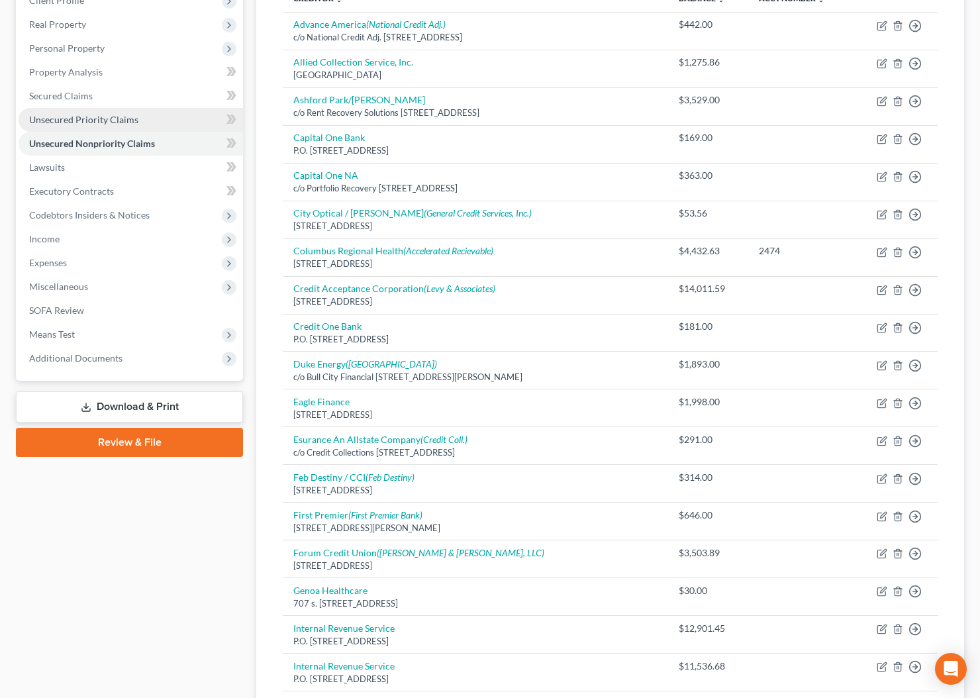
click at [78, 119] on span "Unsecured Priority Claims" at bounding box center [83, 119] width 109 height 11
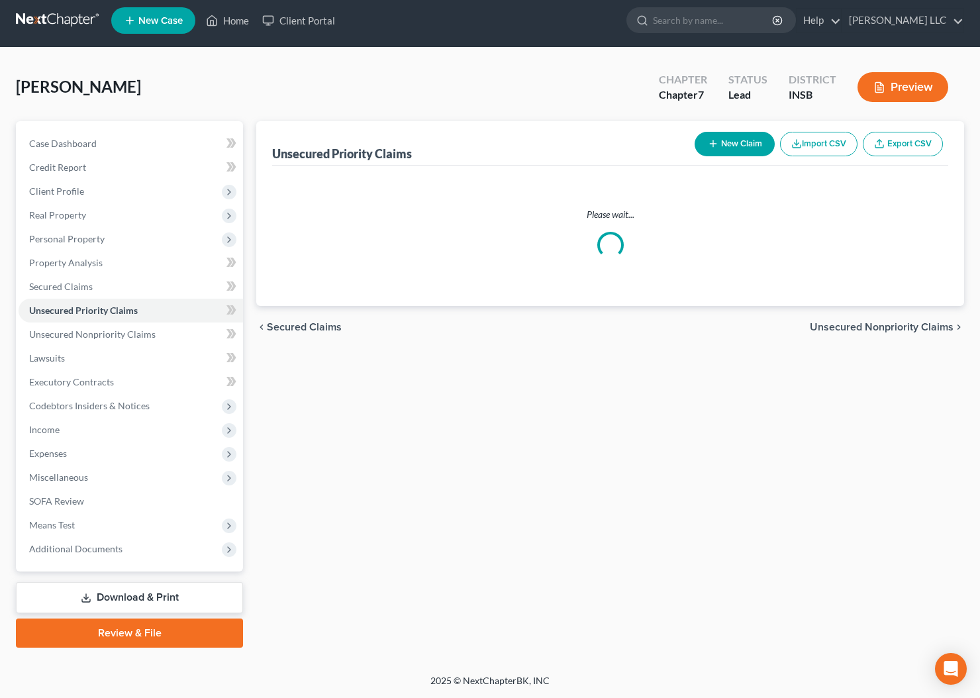
scroll to position [5, 0]
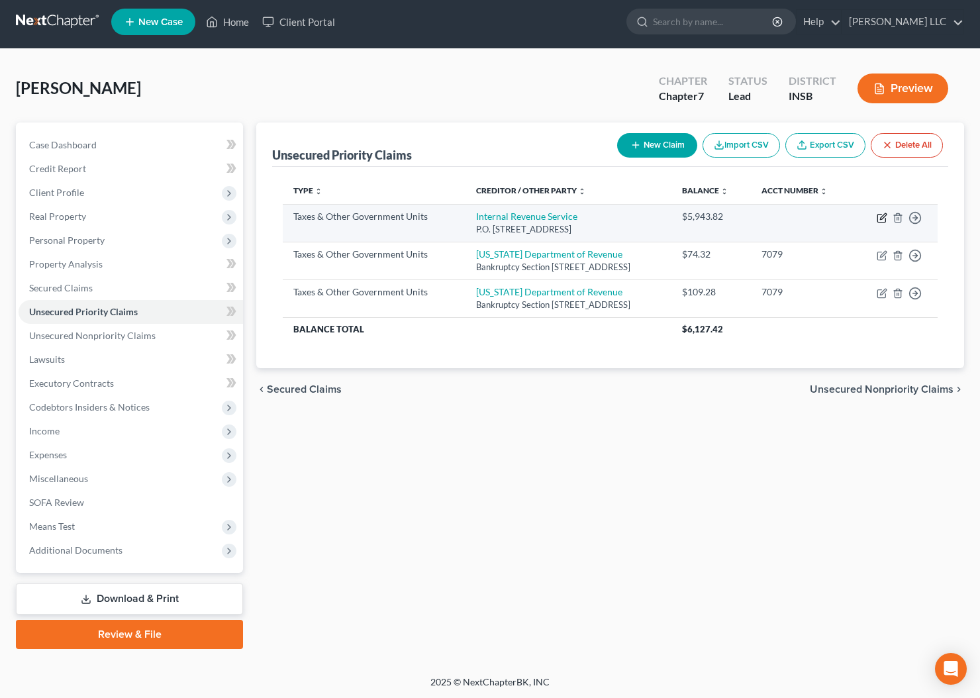
click at [880, 223] on icon "button" at bounding box center [882, 218] width 11 height 11
select select "0"
select select "39"
select select "0"
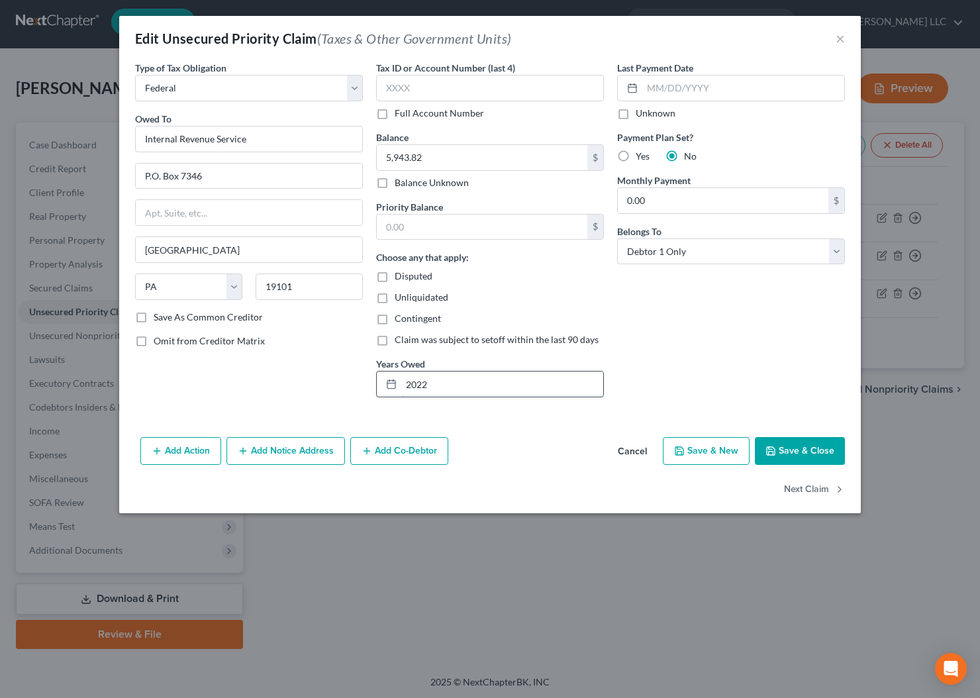
click at [465, 377] on input "2022" at bounding box center [502, 383] width 202 height 25
type input "2022 - business debt - self employed insurance agent"
click at [799, 448] on button "Save & Close" at bounding box center [800, 451] width 90 height 28
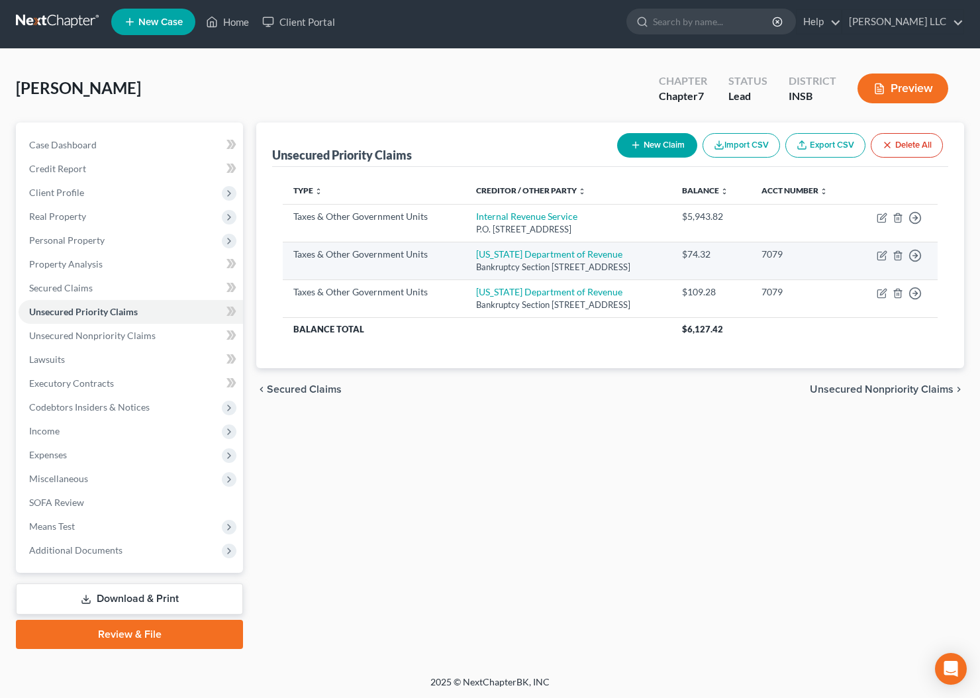
click at [888, 271] on td "Move to D Move to F Move to G Move to Notice Only" at bounding box center [895, 261] width 84 height 38
click at [883, 257] on icon "button" at bounding box center [883, 254] width 6 height 6
select select "2"
select select "15"
select select "0"
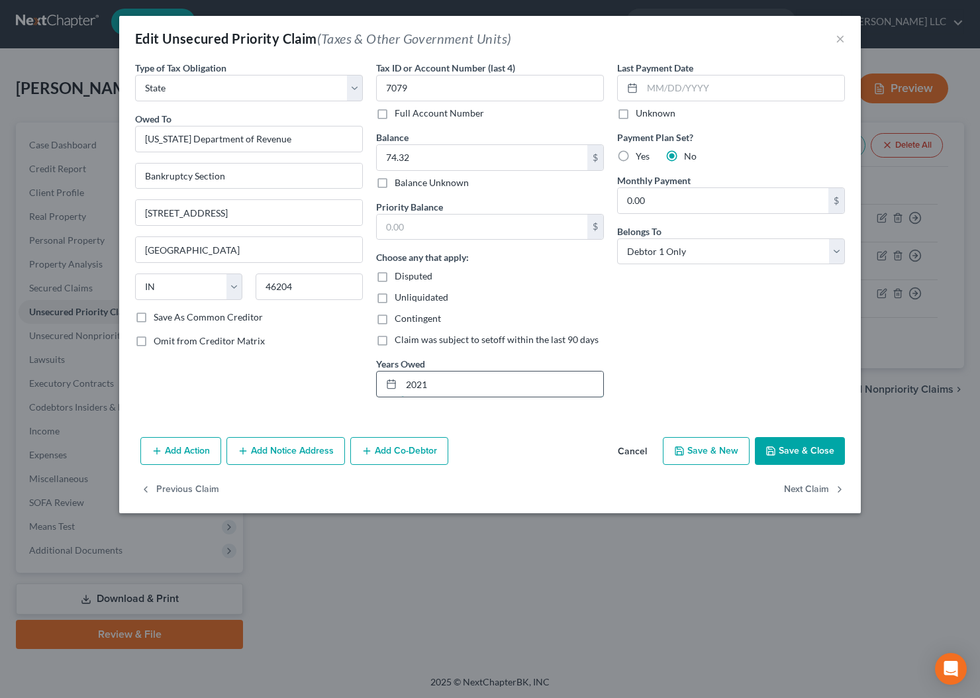
click at [480, 389] on input "2021" at bounding box center [502, 383] width 202 height 25
type input "2021 - business debt - self employed insurance agent"
click at [792, 442] on button "Save & Close" at bounding box center [800, 451] width 90 height 28
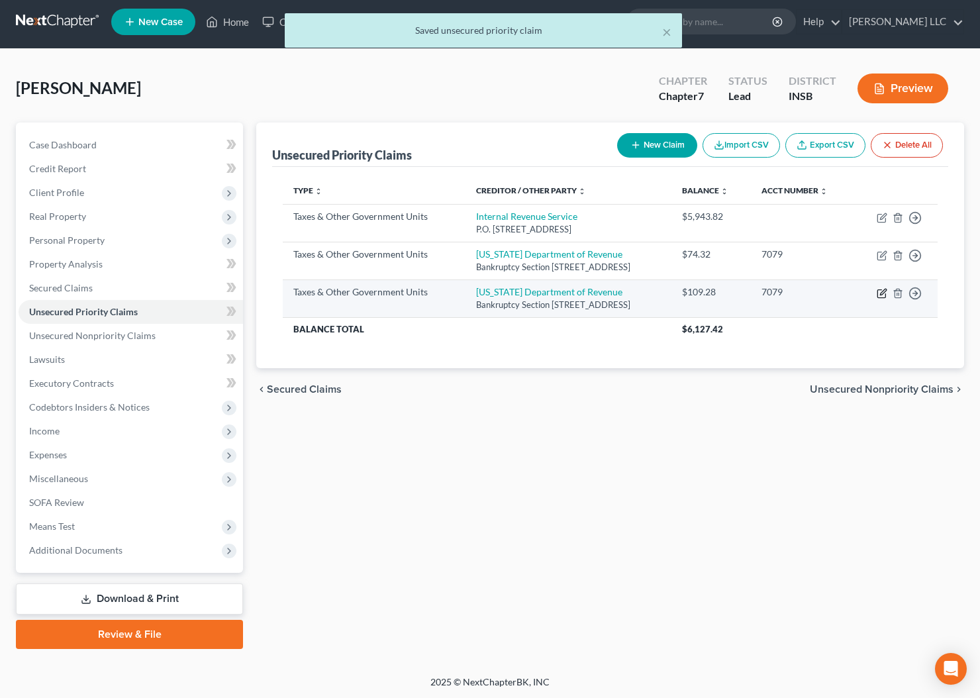
click at [878, 298] on icon "button" at bounding box center [881, 294] width 8 height 8
select select "2"
select select "15"
select select "0"
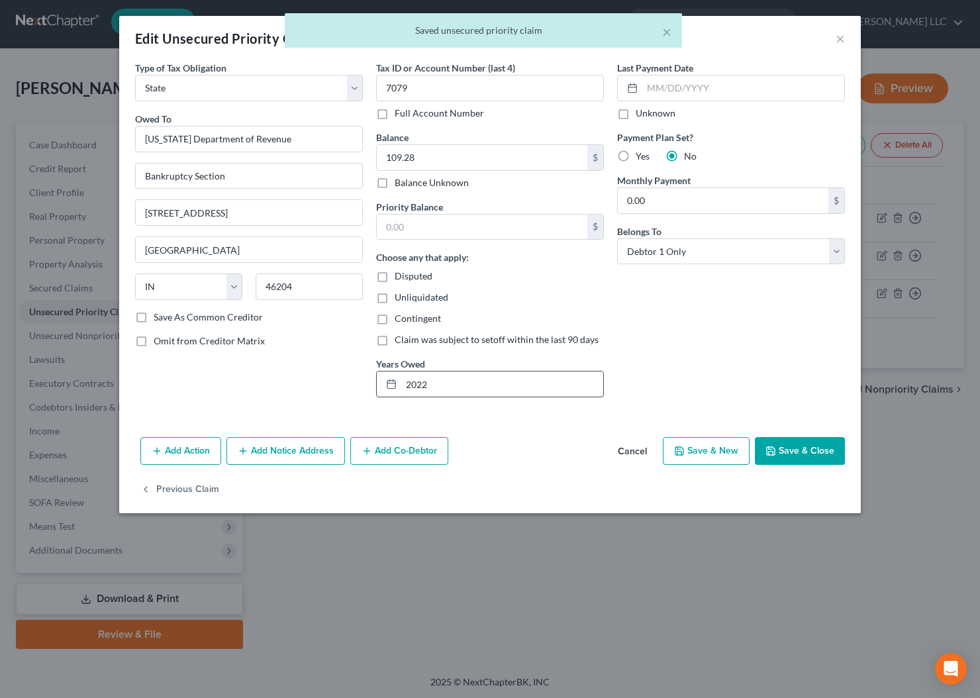
click at [480, 385] on input "2022" at bounding box center [502, 383] width 202 height 25
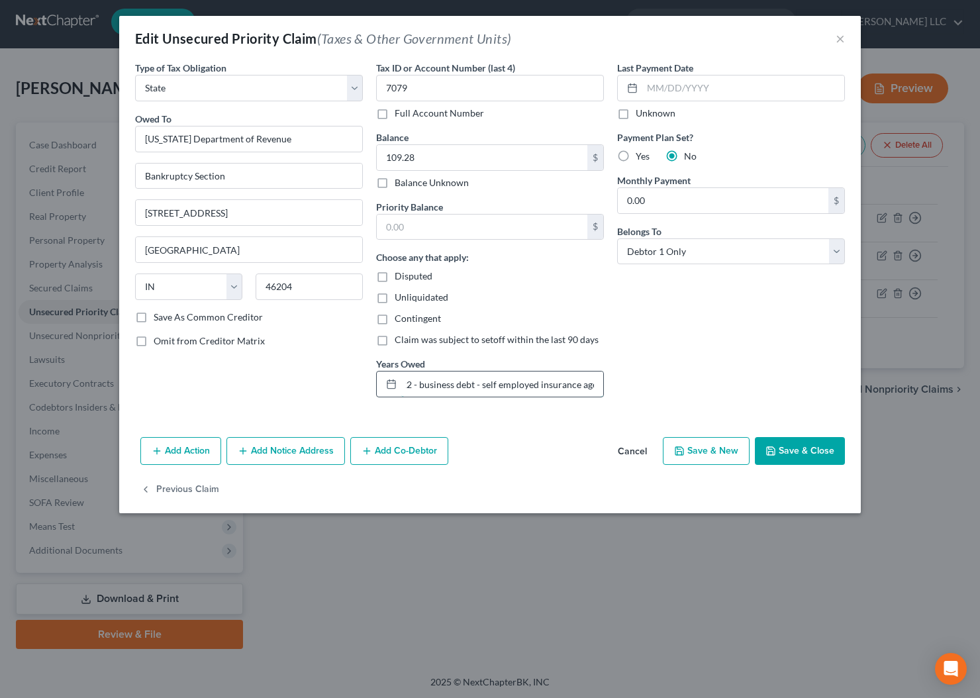
scroll to position [0, 24]
type input "2022 - business debt - self employed insurance agent"
click at [813, 450] on button "Save & Close" at bounding box center [800, 451] width 90 height 28
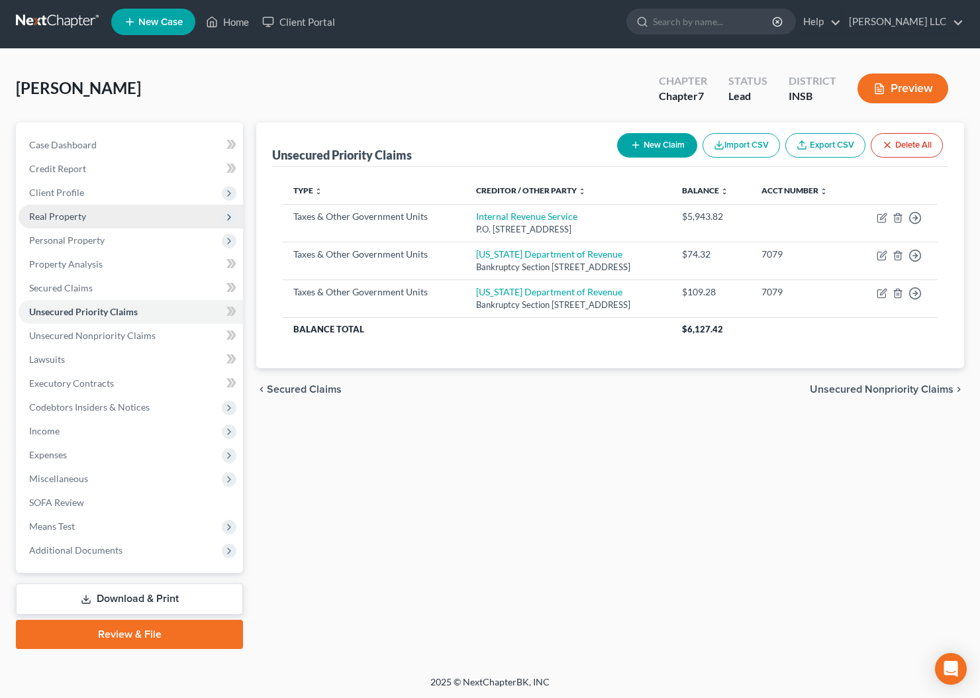
click at [85, 213] on span "Real Property" at bounding box center [57, 216] width 57 height 11
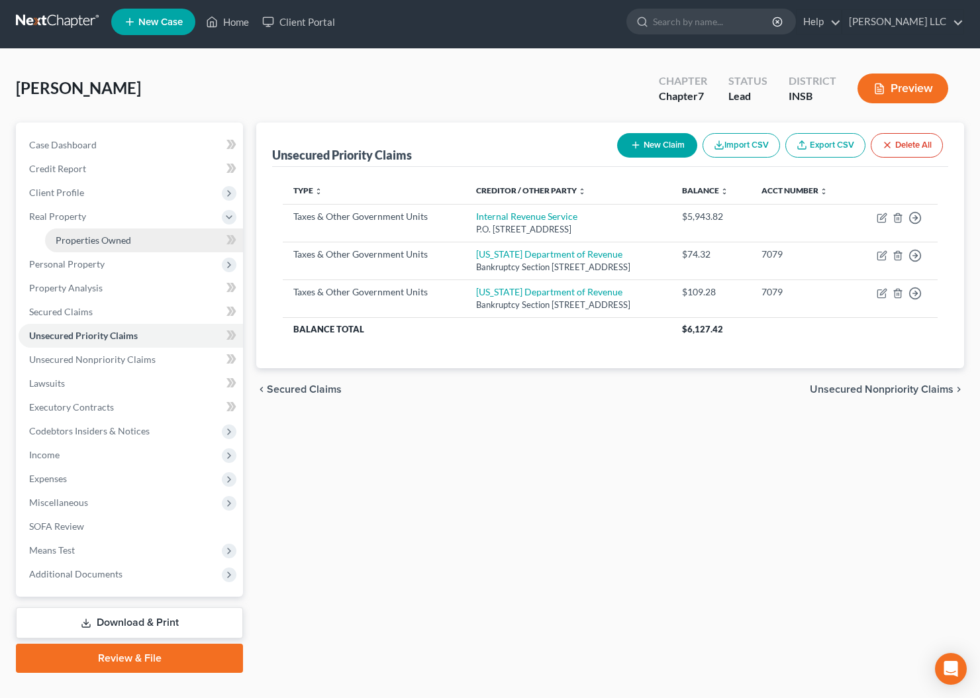
click at [103, 241] on span "Properties Owned" at bounding box center [93, 239] width 75 height 11
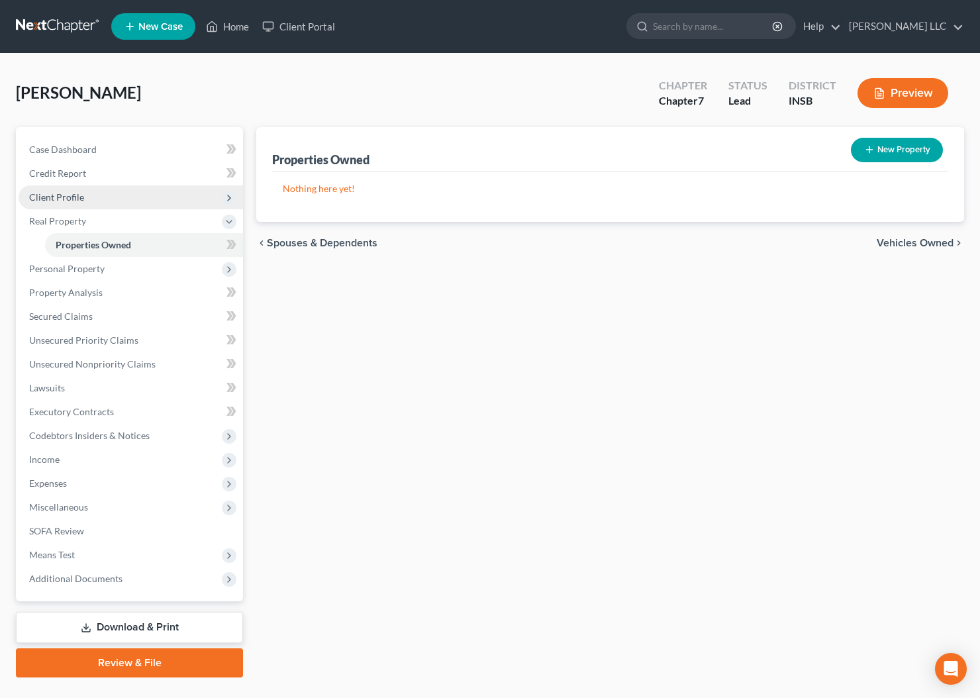
click at [64, 189] on span "Client Profile" at bounding box center [131, 197] width 224 height 24
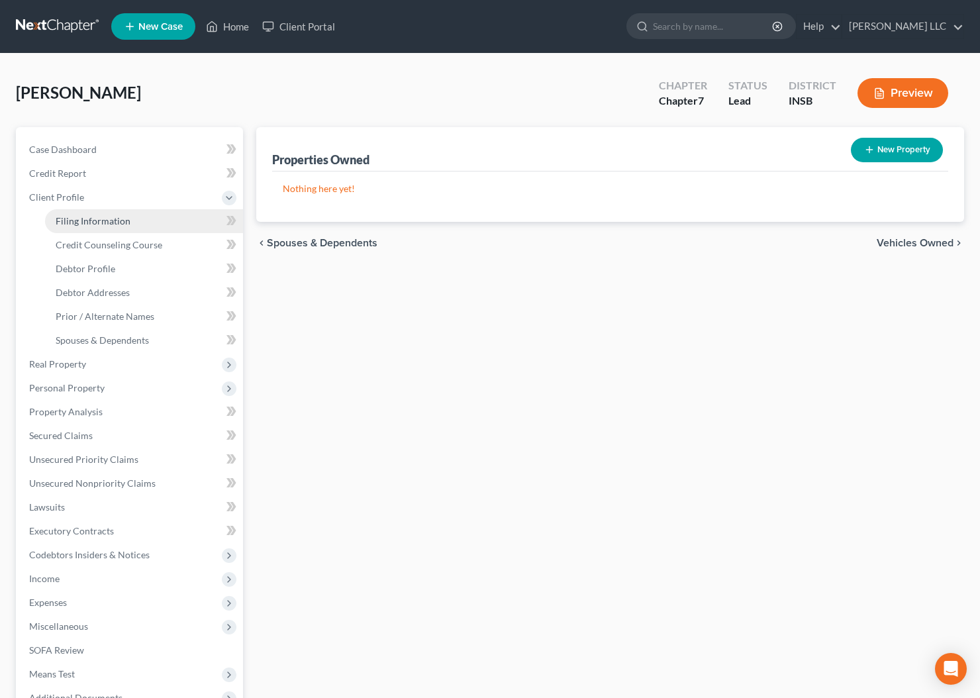
click at [91, 217] on span "Filing Information" at bounding box center [93, 220] width 75 height 11
select select "0"
select select "3"
select select "0"
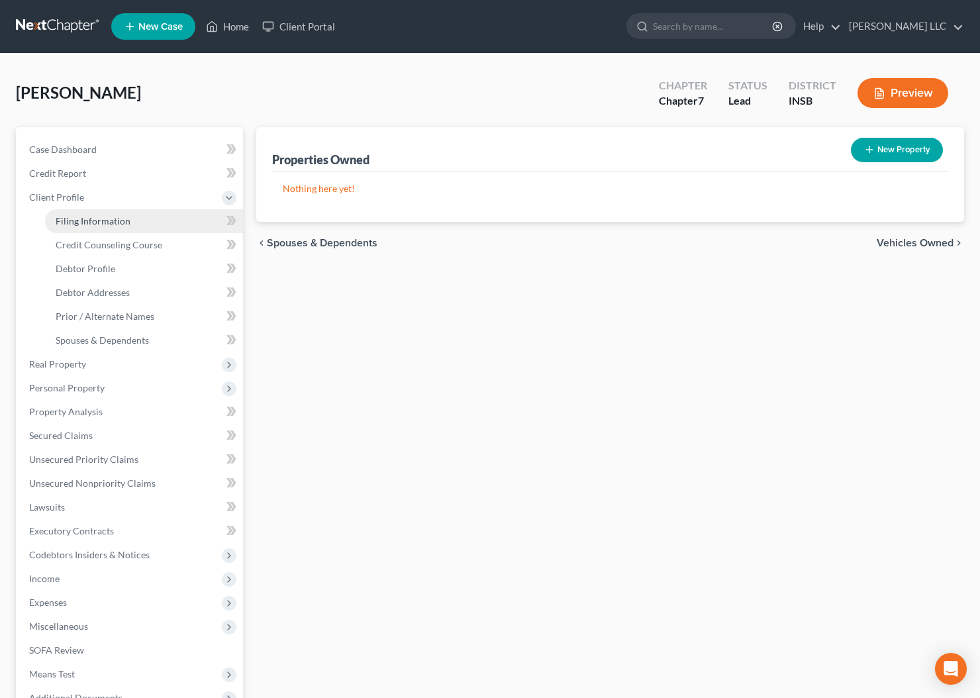
select select "28"
select select "0"
select select "15"
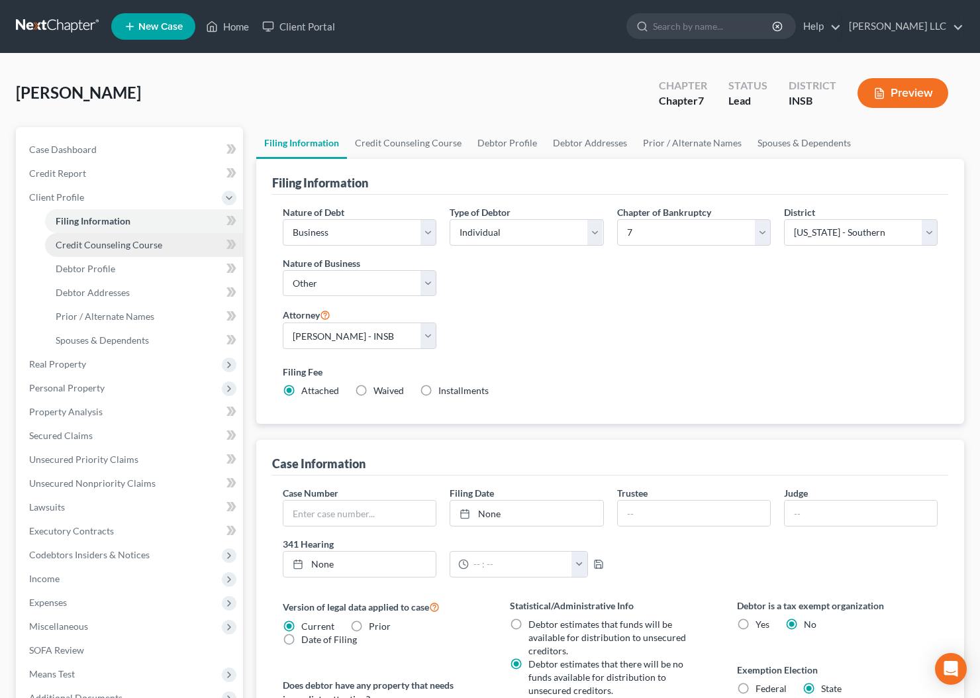
click at [96, 242] on span "Credit Counseling Course" at bounding box center [109, 244] width 107 height 11
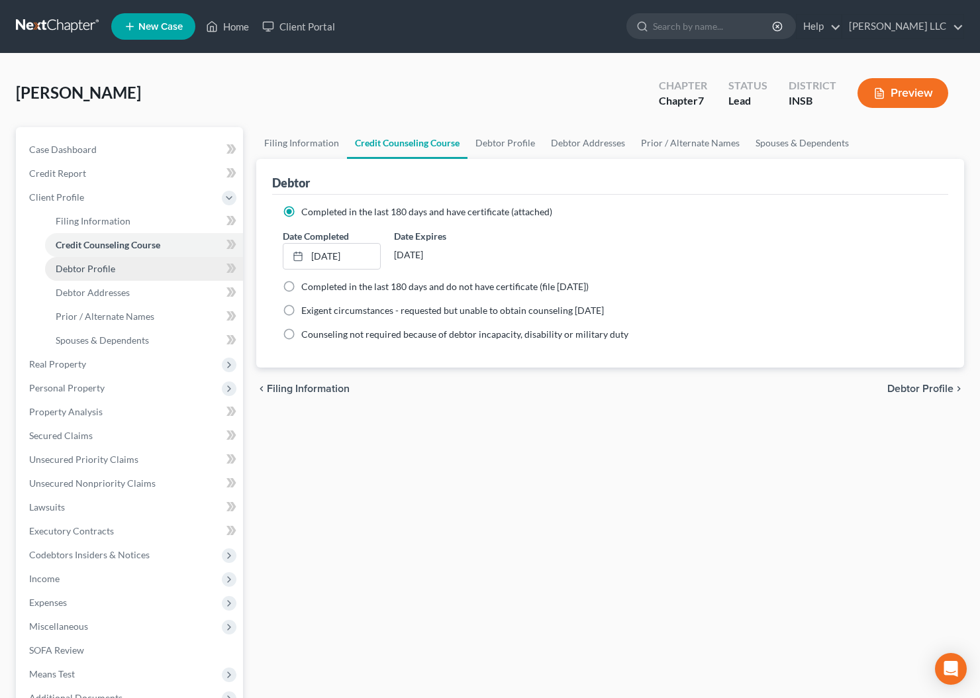
click at [101, 263] on span "Debtor Profile" at bounding box center [86, 268] width 60 height 11
select select "0"
select select "1"
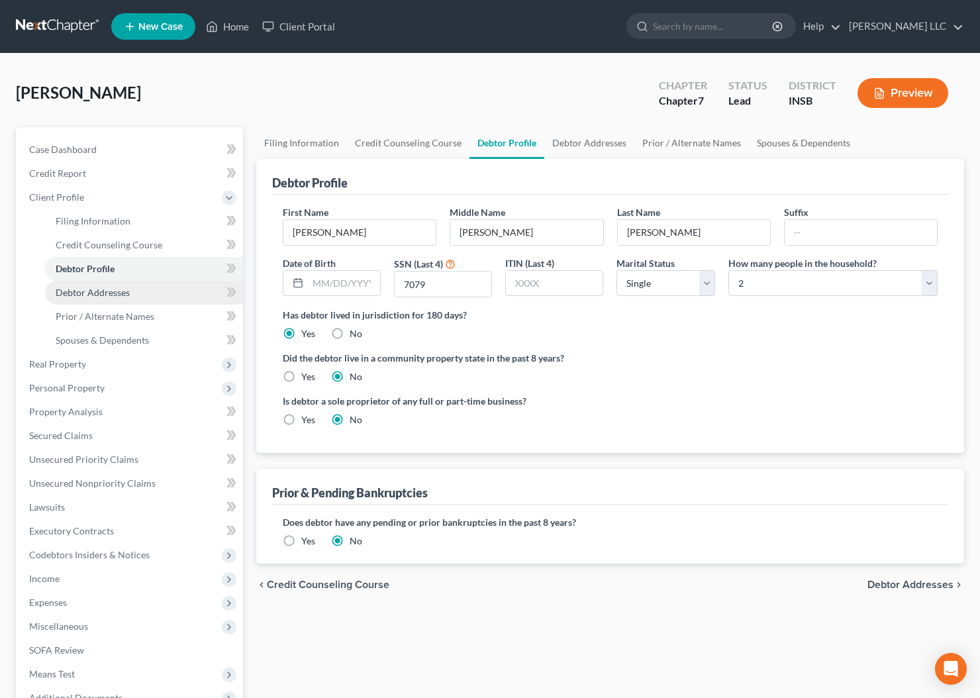
click at [119, 293] on span "Debtor Addresses" at bounding box center [93, 292] width 74 height 11
